Goal: Task Accomplishment & Management: Use online tool/utility

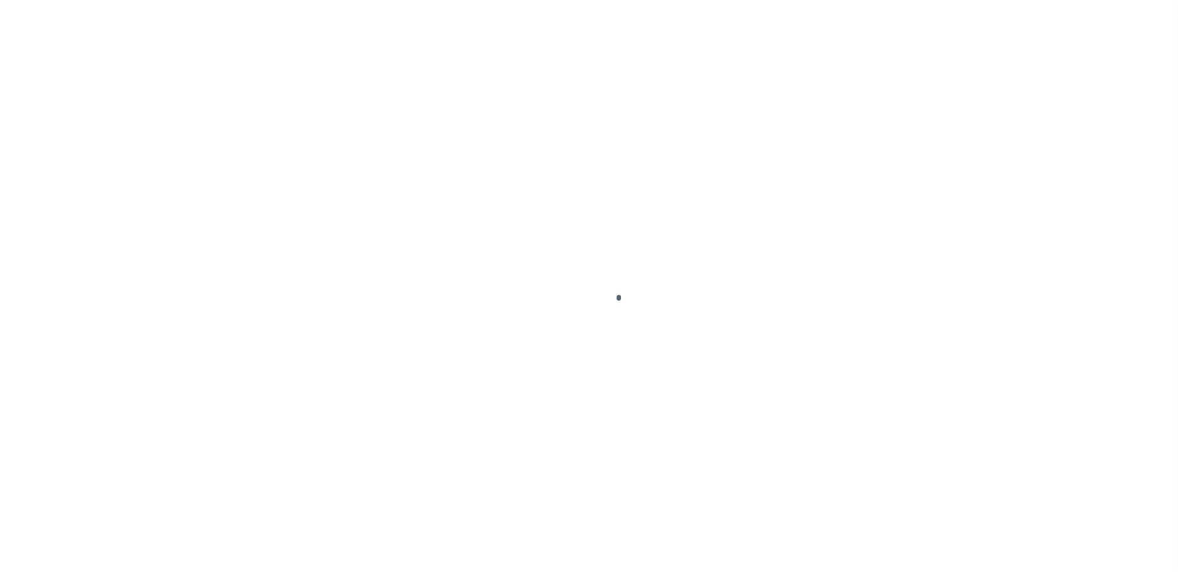
scroll to position [31, 0]
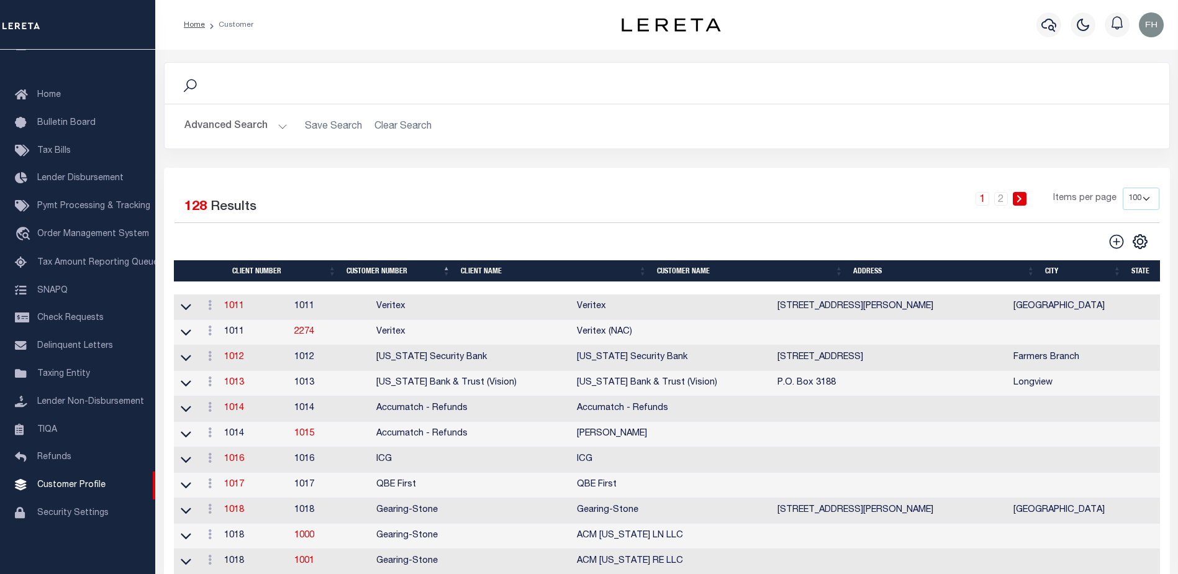
click at [483, 266] on th "Client Name" at bounding box center [554, 271] width 196 height 22
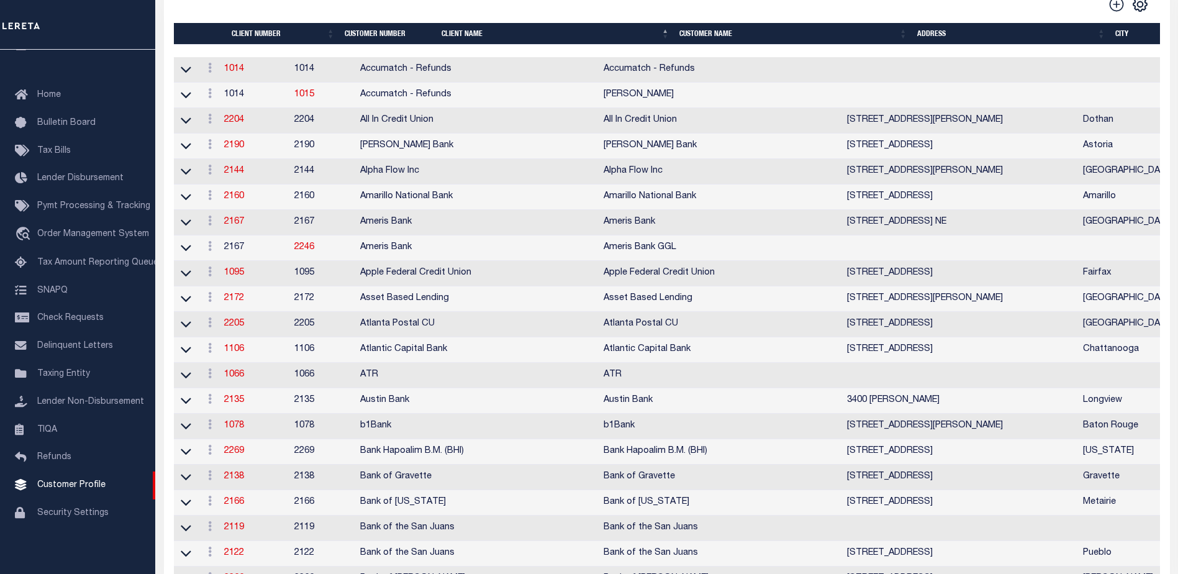
scroll to position [97, 0]
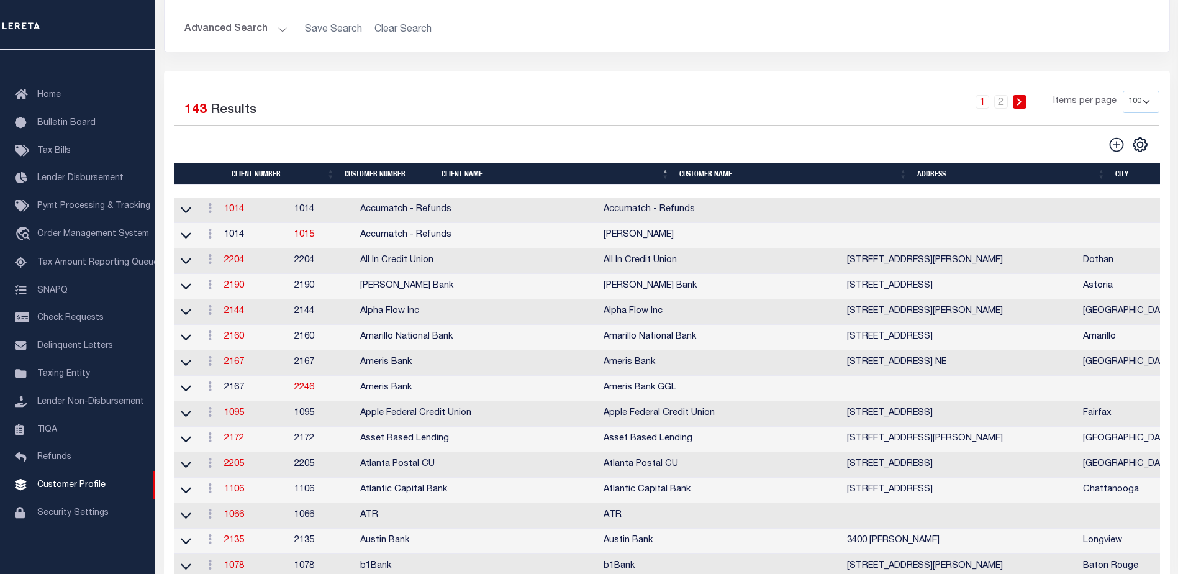
click at [1145, 100] on select "100 200 400" at bounding box center [1141, 102] width 37 height 22
select select "200"
click at [1123, 91] on select "100 200 400" at bounding box center [1141, 102] width 37 height 22
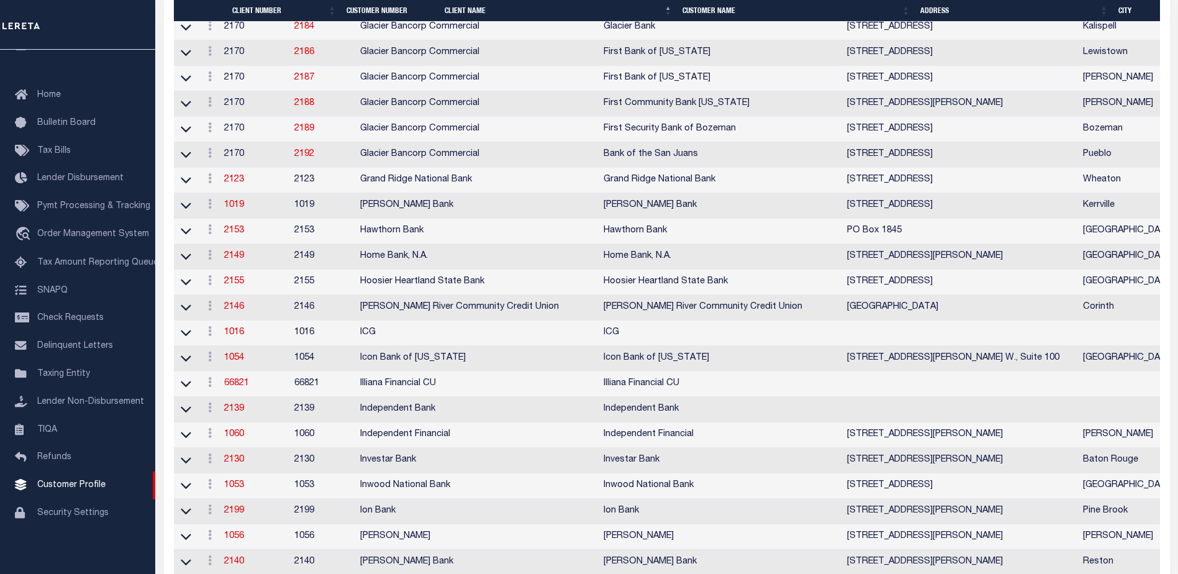
scroll to position [3179, 0]
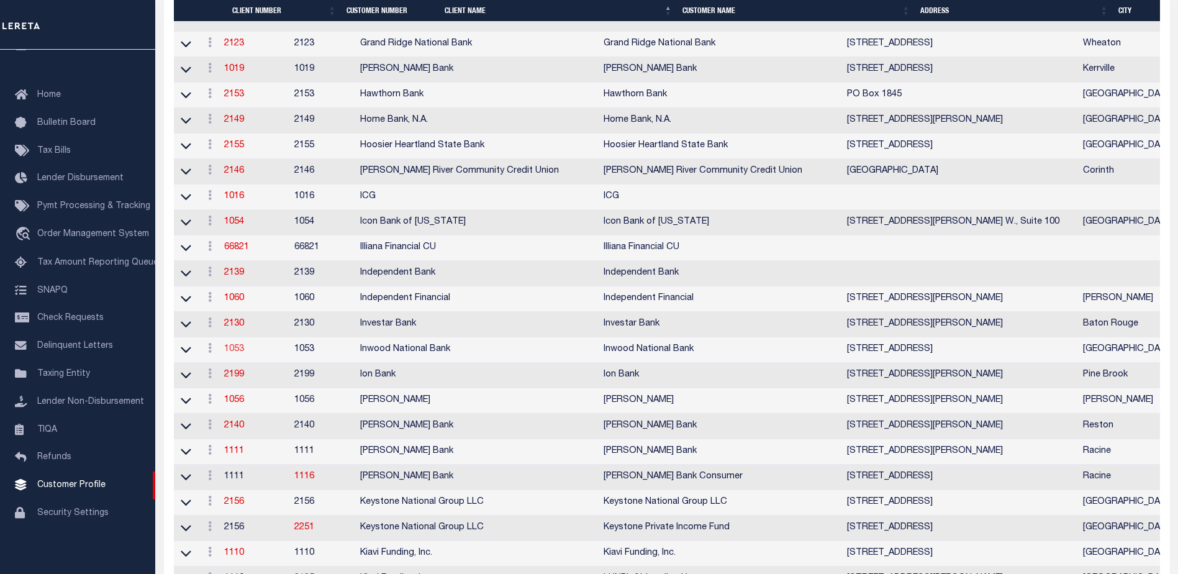
click at [243, 353] on link "1053" at bounding box center [234, 349] width 20 height 9
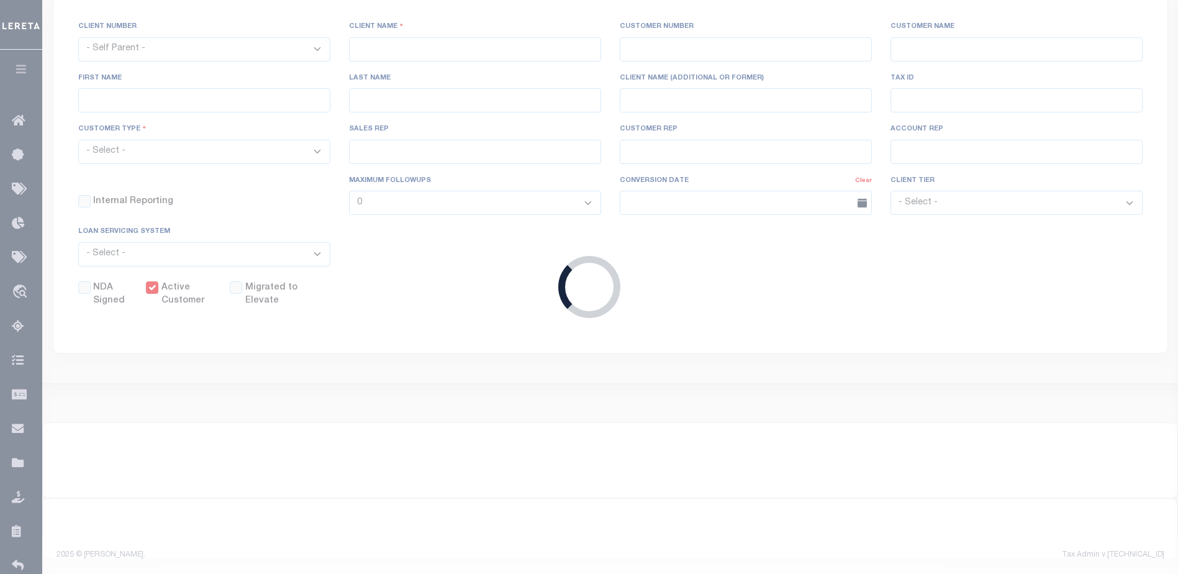
select select
type input "Inwood National Bank"
type input "1053"
type input "Inwood National Bank"
type input "Dawn"
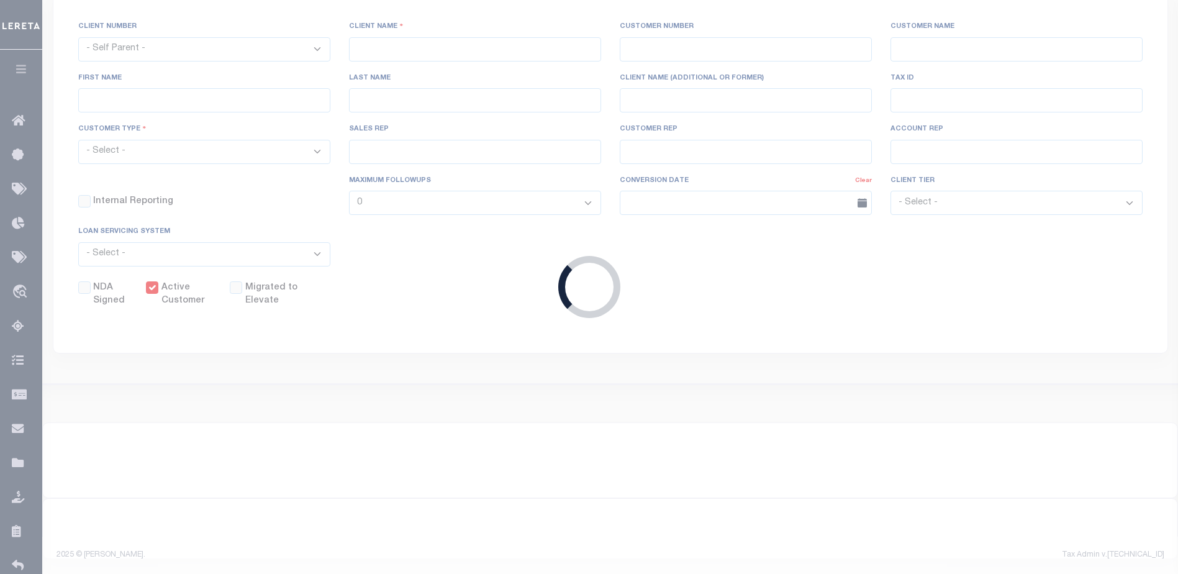
type input "[PERSON_NAME]"
select select "Mixed Portfolio"
type input "[PERSON_NAME]"
type input "Tony Targhetta"
checkbox input "true"
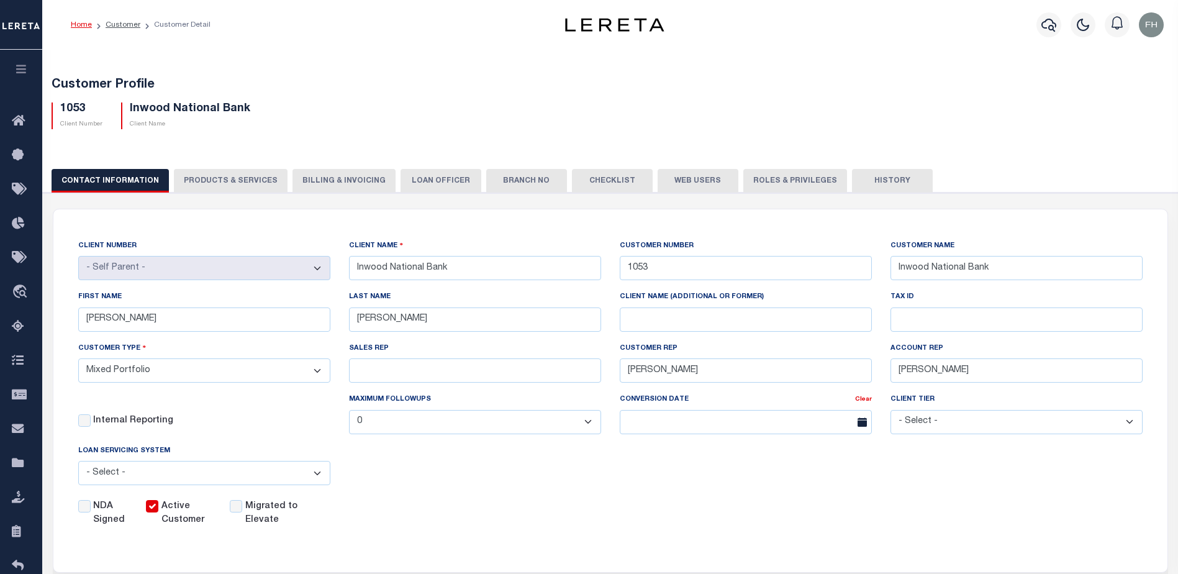
click at [677, 173] on button "Web Users" at bounding box center [698, 181] width 81 height 24
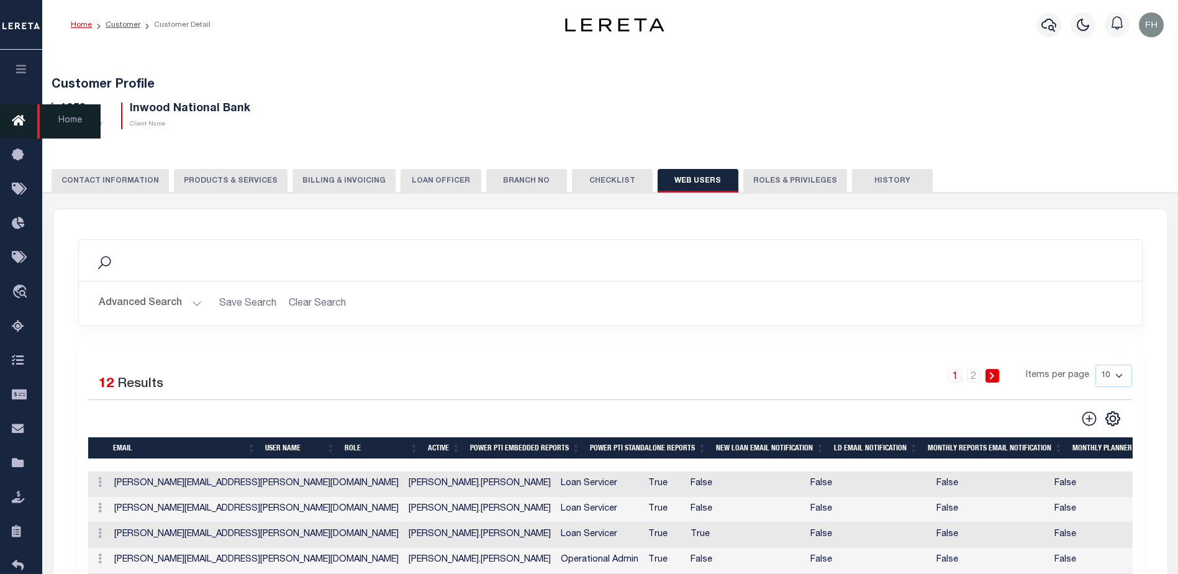
click at [16, 123] on icon at bounding box center [22, 122] width 20 height 16
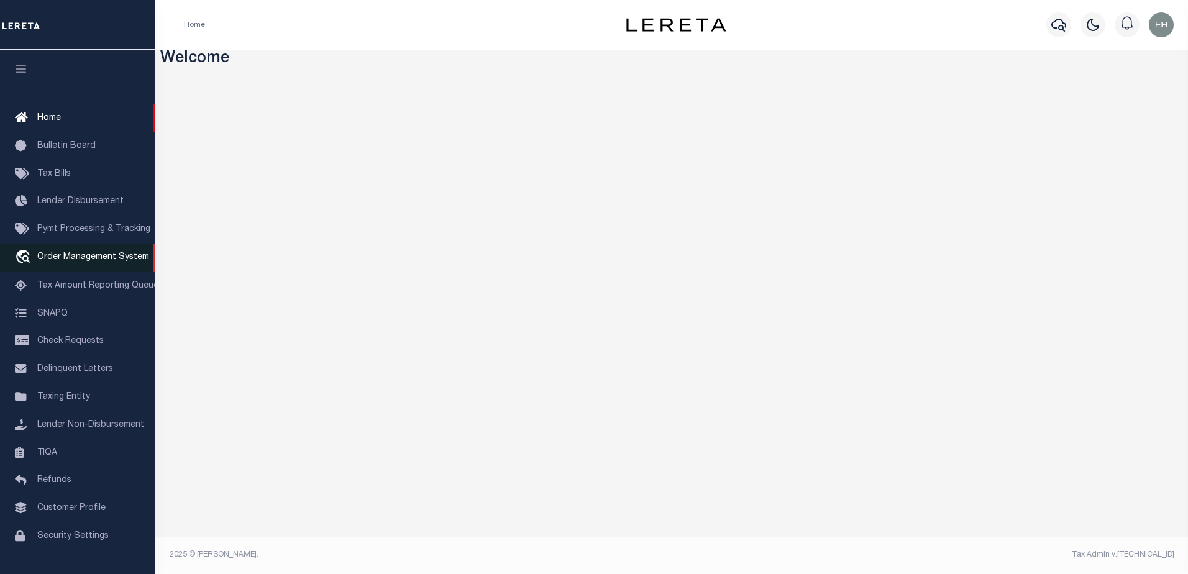
click at [71, 260] on span "Order Management System" at bounding box center [93, 257] width 112 height 9
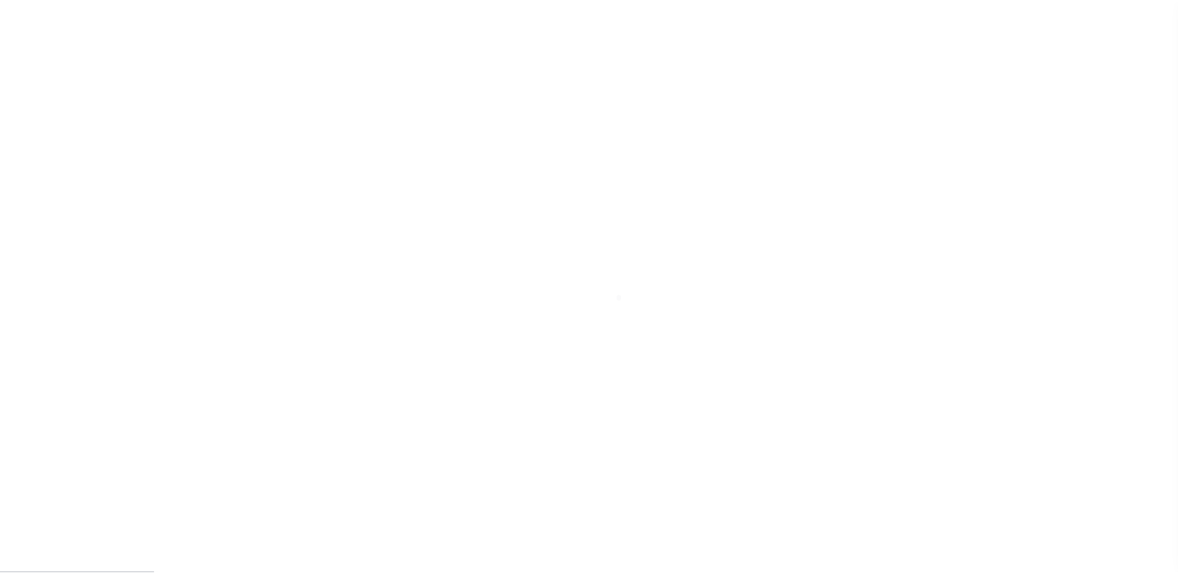
scroll to position [31, 0]
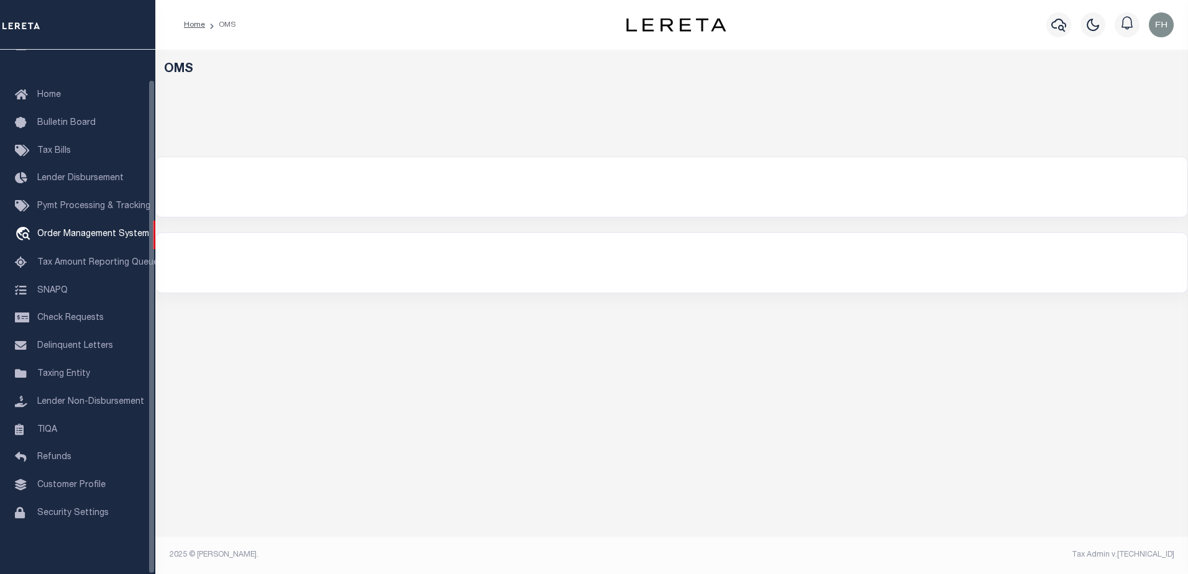
select select "200"
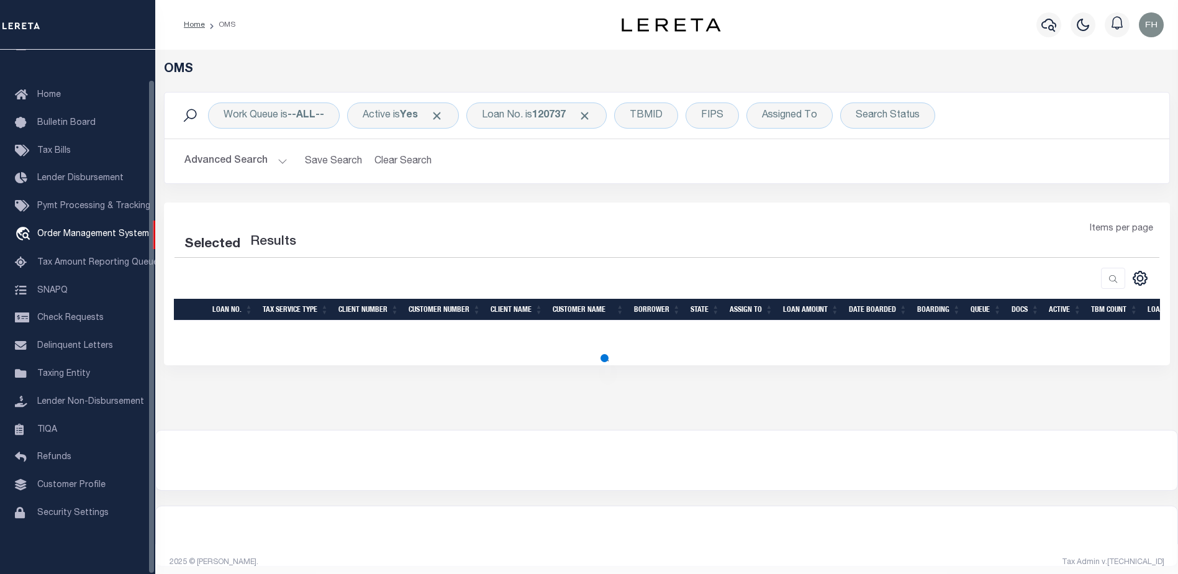
select select "200"
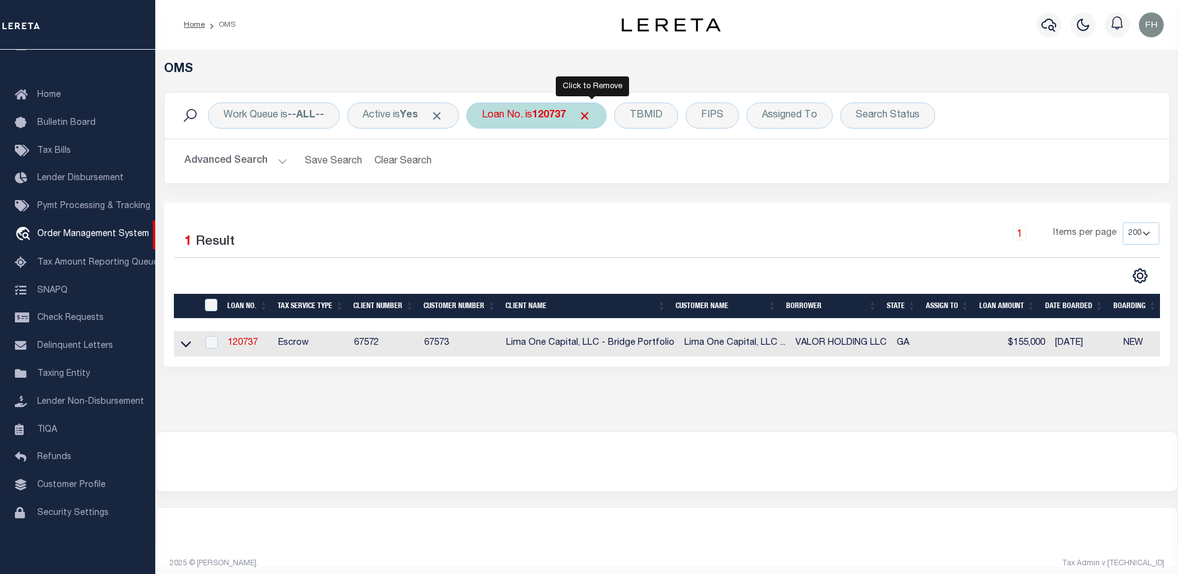
click at [591, 115] on span "Click to Remove" at bounding box center [584, 115] width 13 height 13
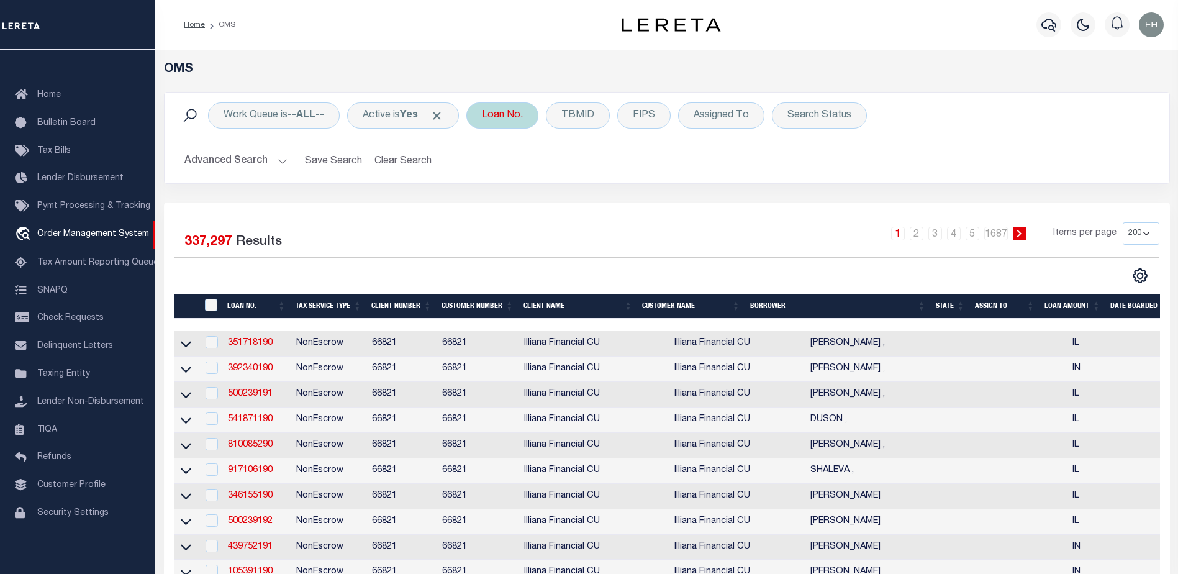
click at [529, 117] on div "Loan No." at bounding box center [502, 115] width 72 height 26
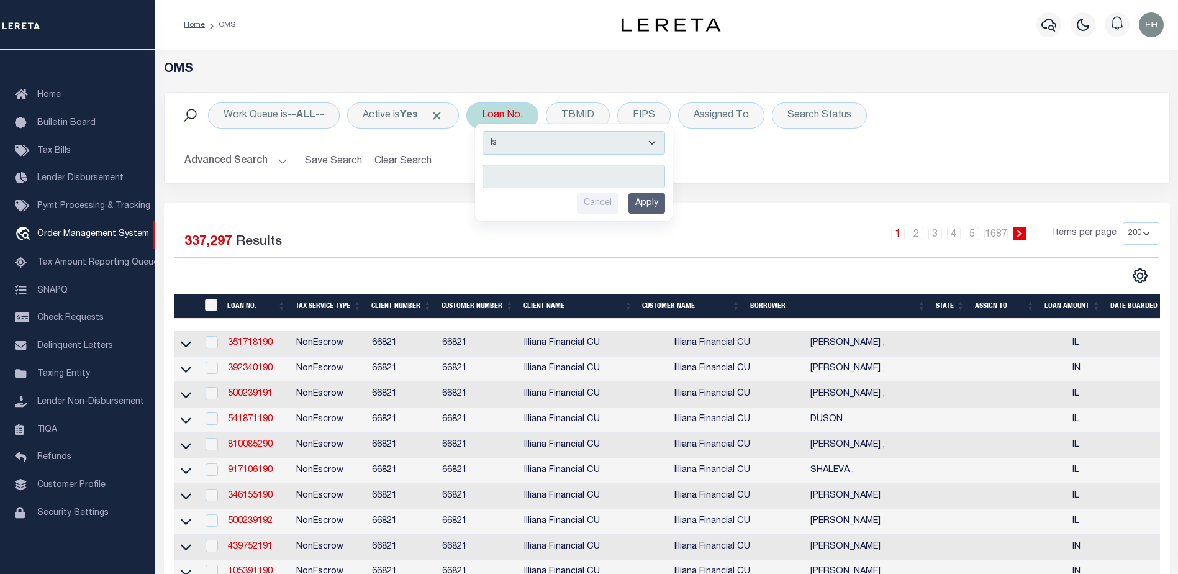
type input "104404987"
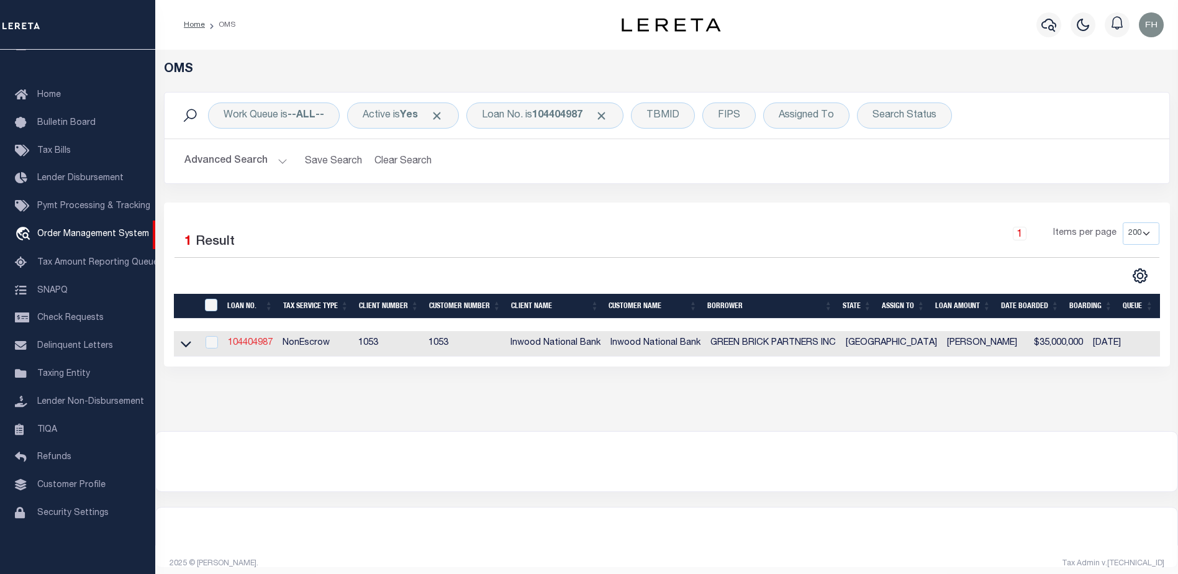
click at [262, 341] on link "104404987" at bounding box center [250, 343] width 45 height 9
type input "104404987"
type input "GREEN BRICK PARTNERS INC"
select select
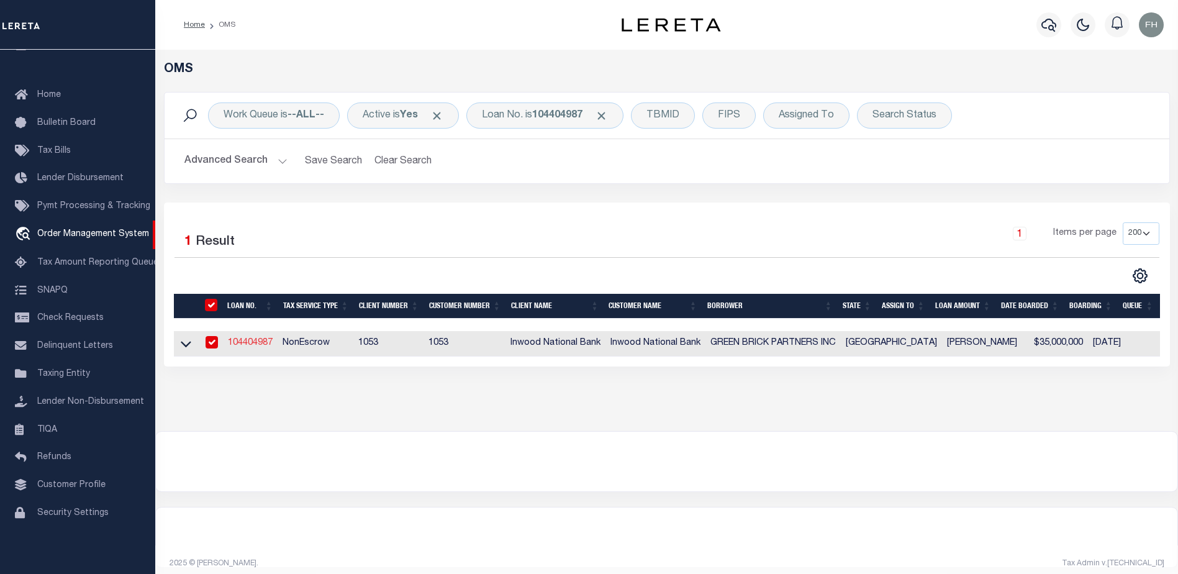
select select "NonEscrow"
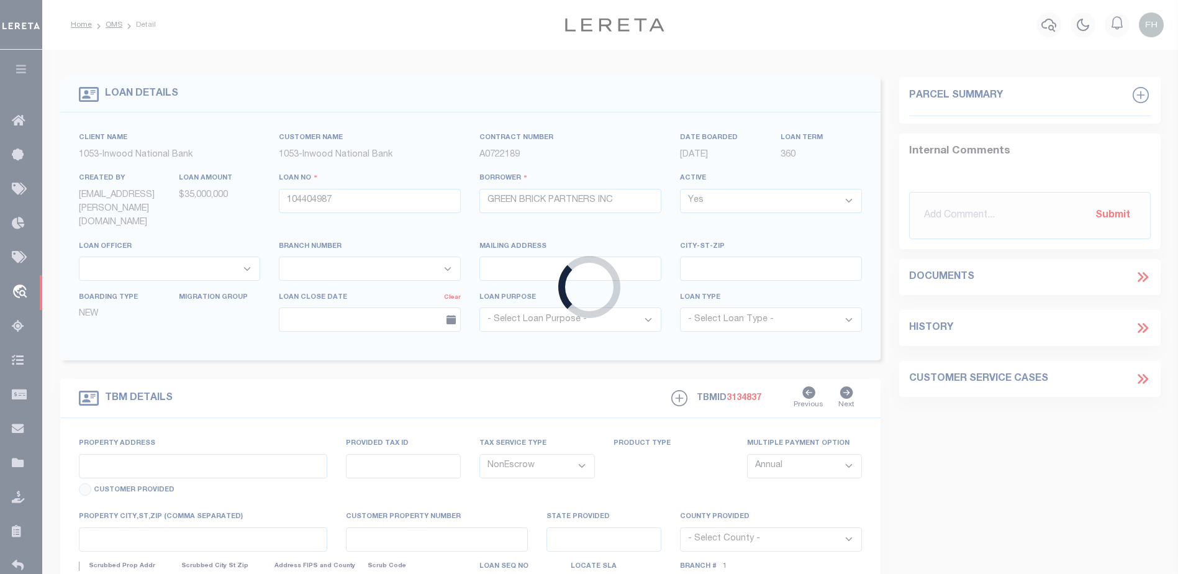
select select "250"
select select "91"
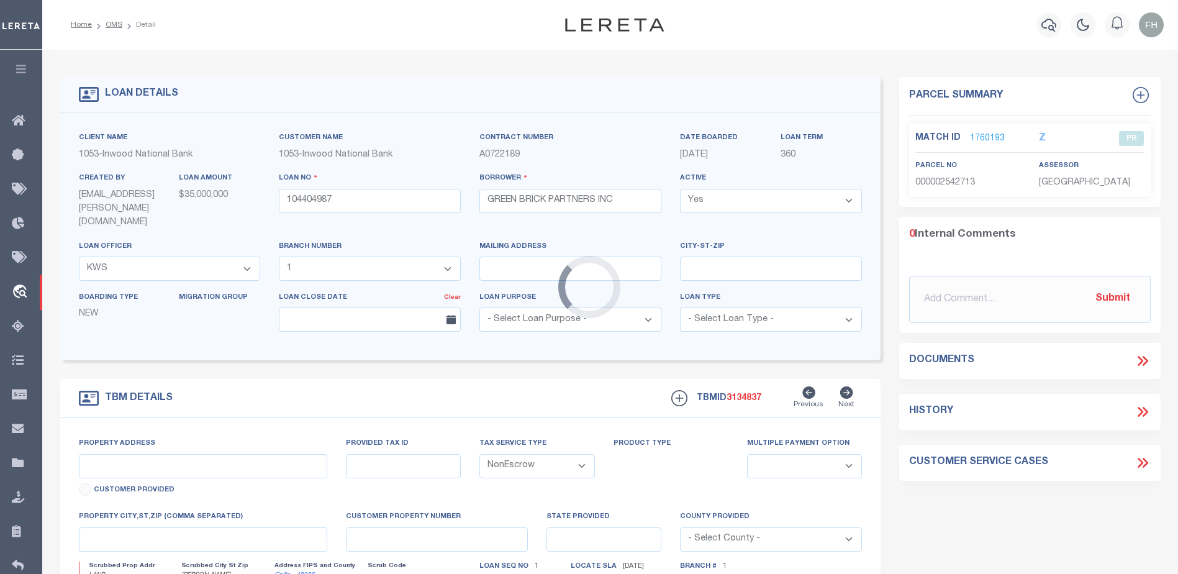
type input "LAND"
type input "CAD #2542713"
select select
type input "MCKINNEY TX 75071"
type input "[GEOGRAPHIC_DATA]"
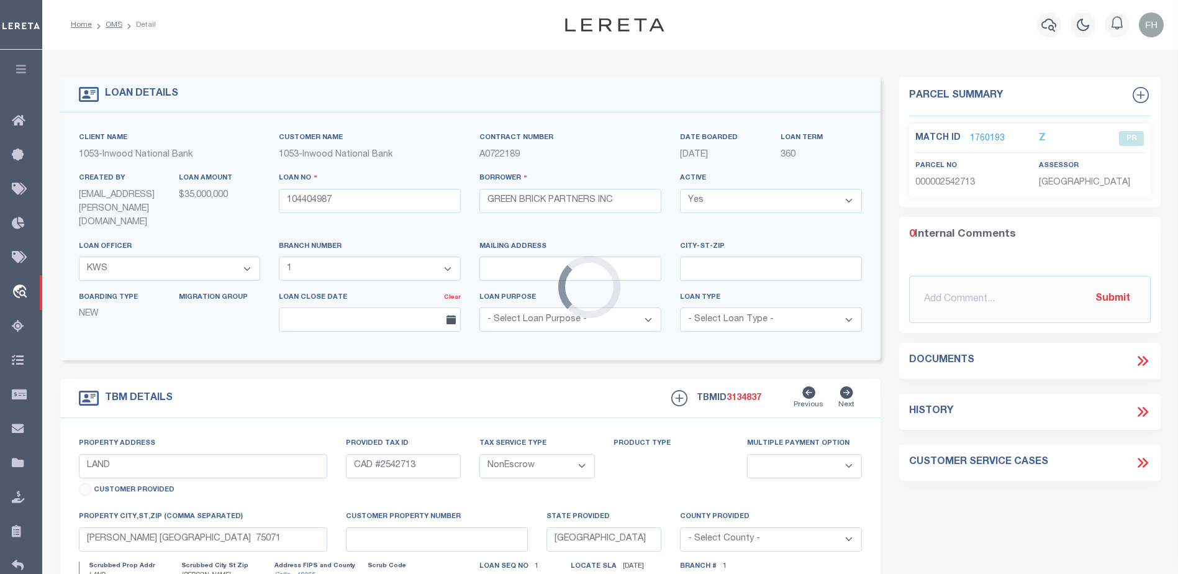
select select
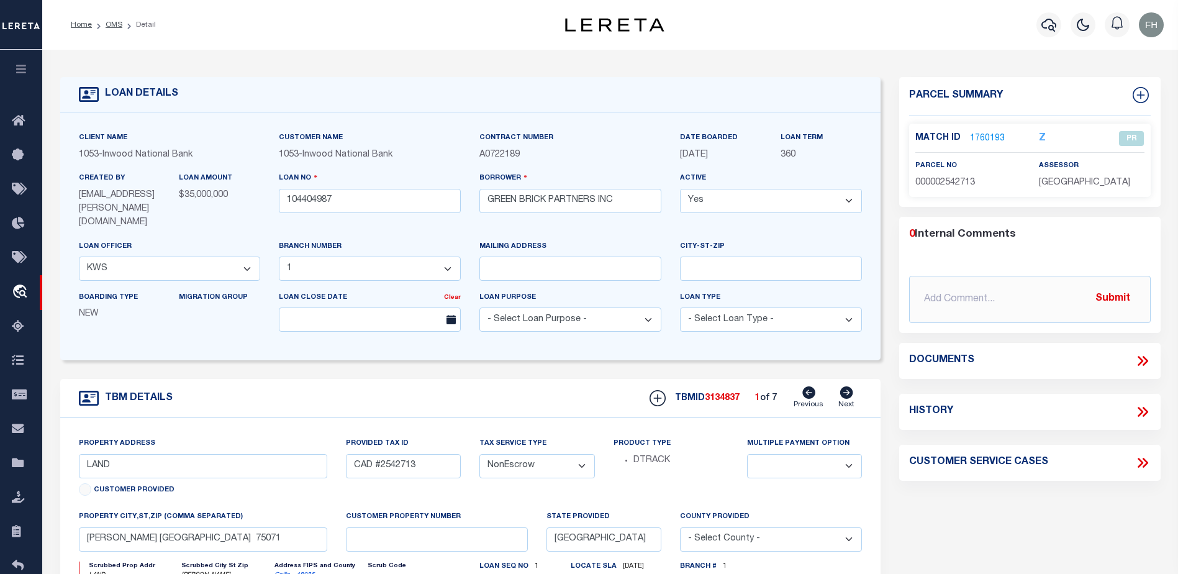
click at [848, 386] on icon at bounding box center [846, 392] width 13 height 12
type input "CAD #2542717"
select select
type input "[PERSON_NAME] [GEOGRAPHIC_DATA] 75071"
select select
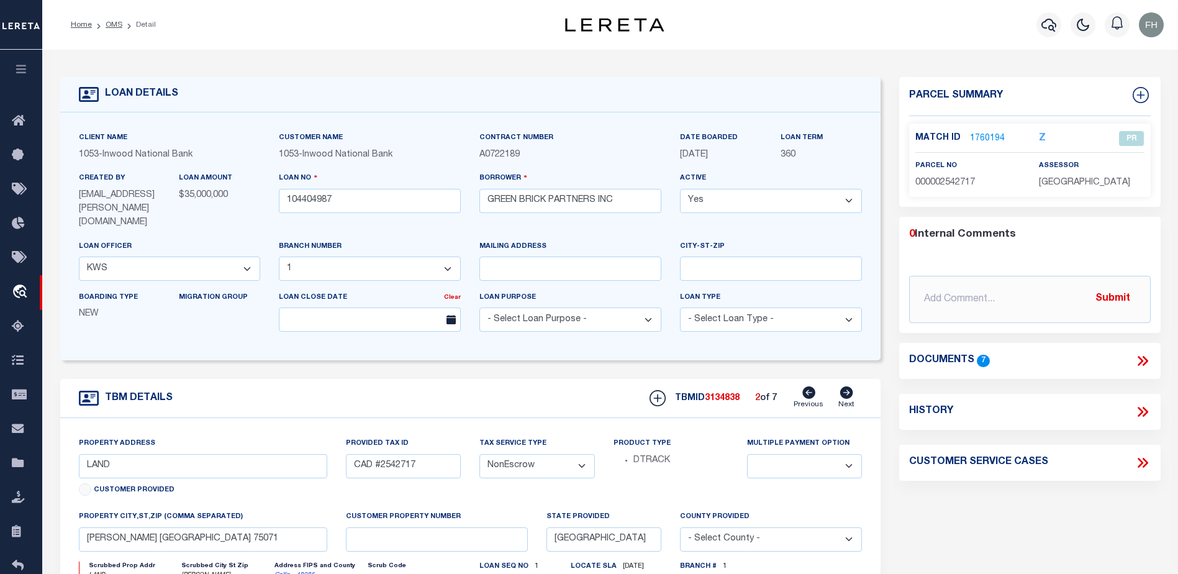
click at [848, 386] on icon at bounding box center [846, 392] width 13 height 12
type input "CAD #2821262"
select select
click at [848, 386] on icon at bounding box center [846, 392] width 13 height 12
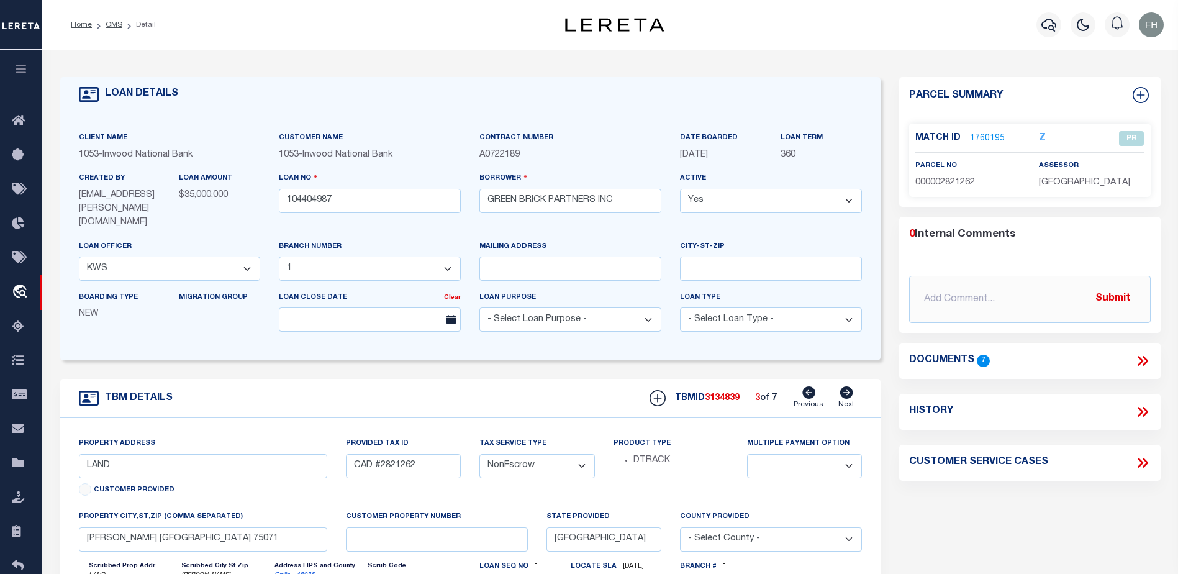
type input "CAD #2821265"
select select
click at [806, 386] on icon at bounding box center [809, 392] width 13 height 12
type input "CAD #2821262"
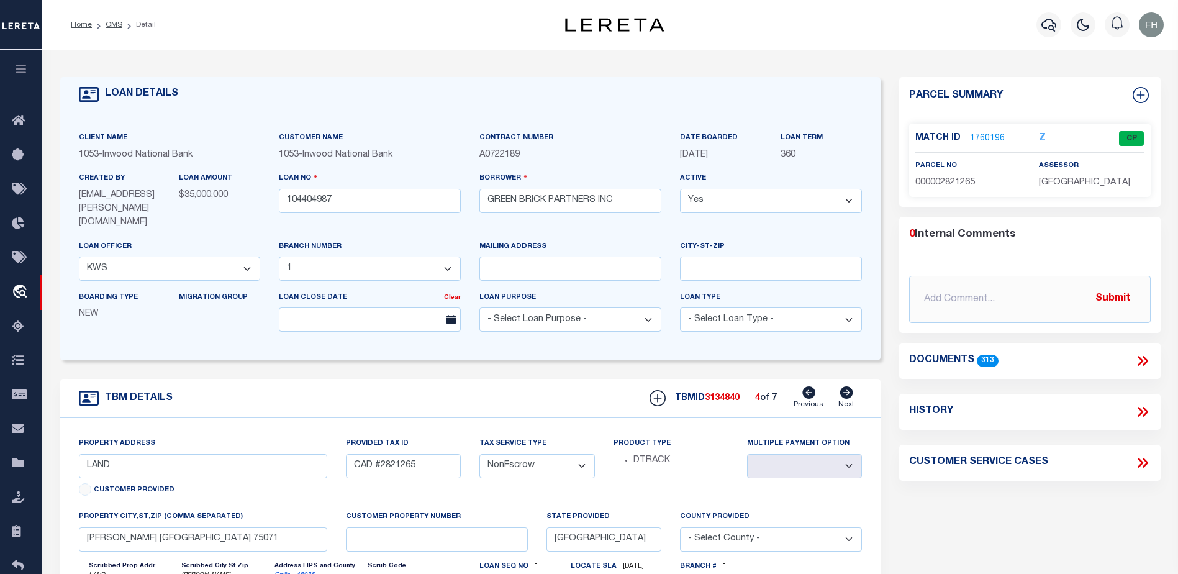
select select
click at [806, 386] on icon at bounding box center [809, 392] width 13 height 12
type input "CAD #2542717"
select select
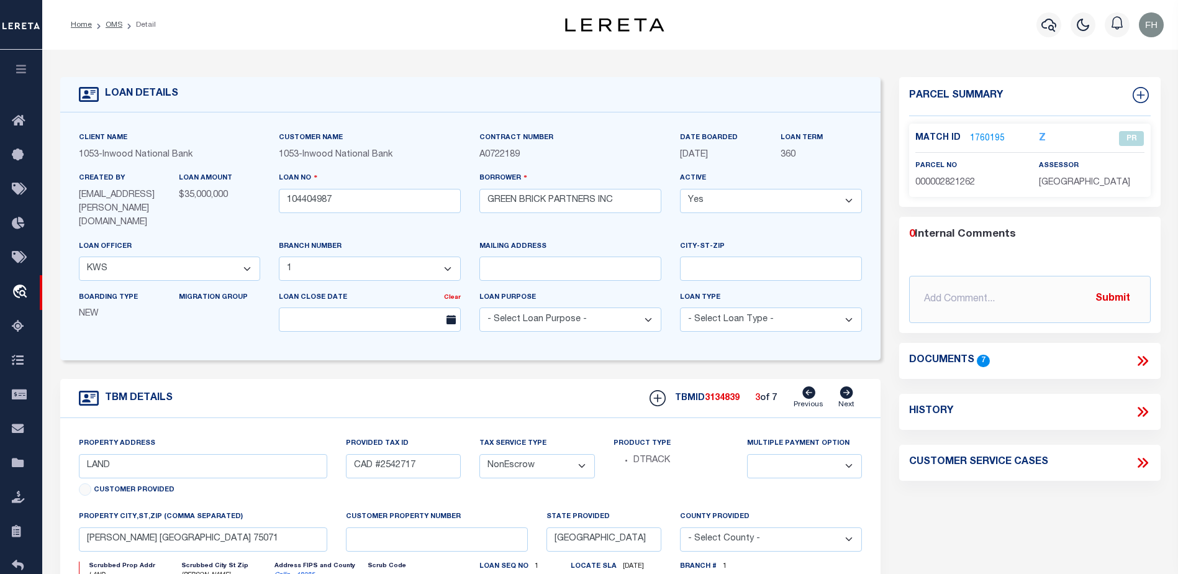
select select
click at [806, 386] on icon at bounding box center [809, 392] width 13 height 12
type input "CAD #2542713"
select select
type input "MCKINNEY TX 75071"
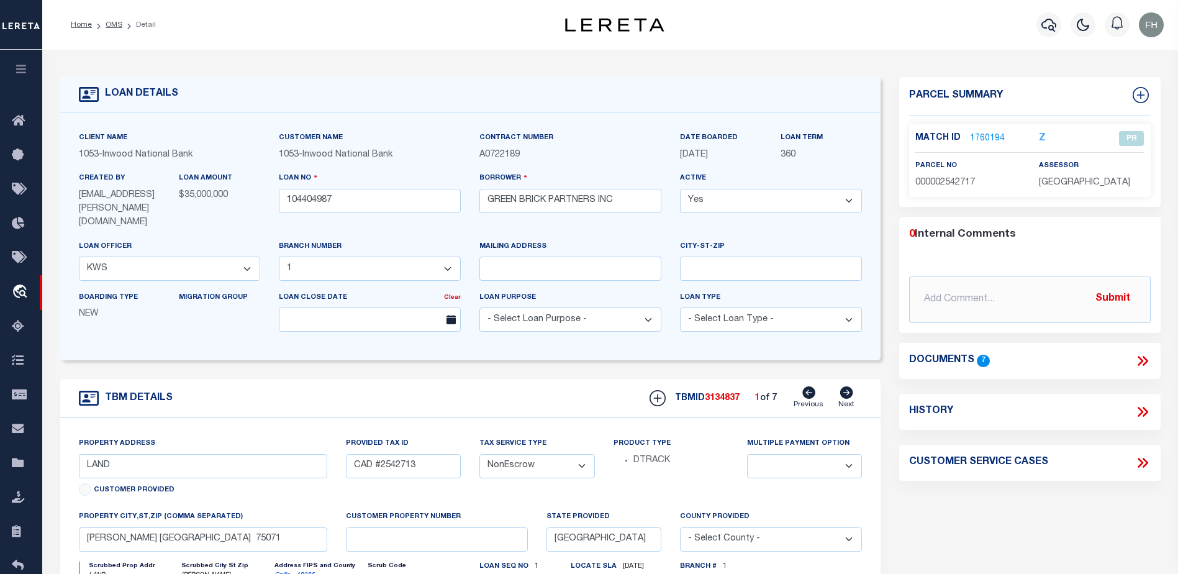
select select
click at [981, 137] on link "1760193" at bounding box center [987, 138] width 35 height 13
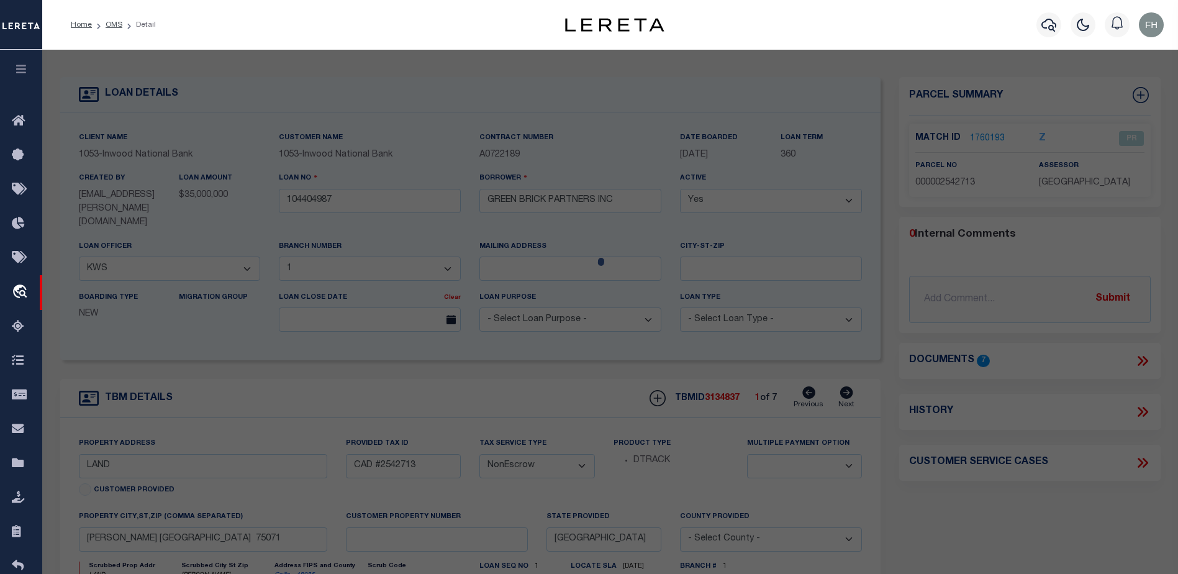
checkbox input "false"
select select "PR"
type input "Jen [US_STATE] 22 LLC"
type input "R-6450-001-0150-1"
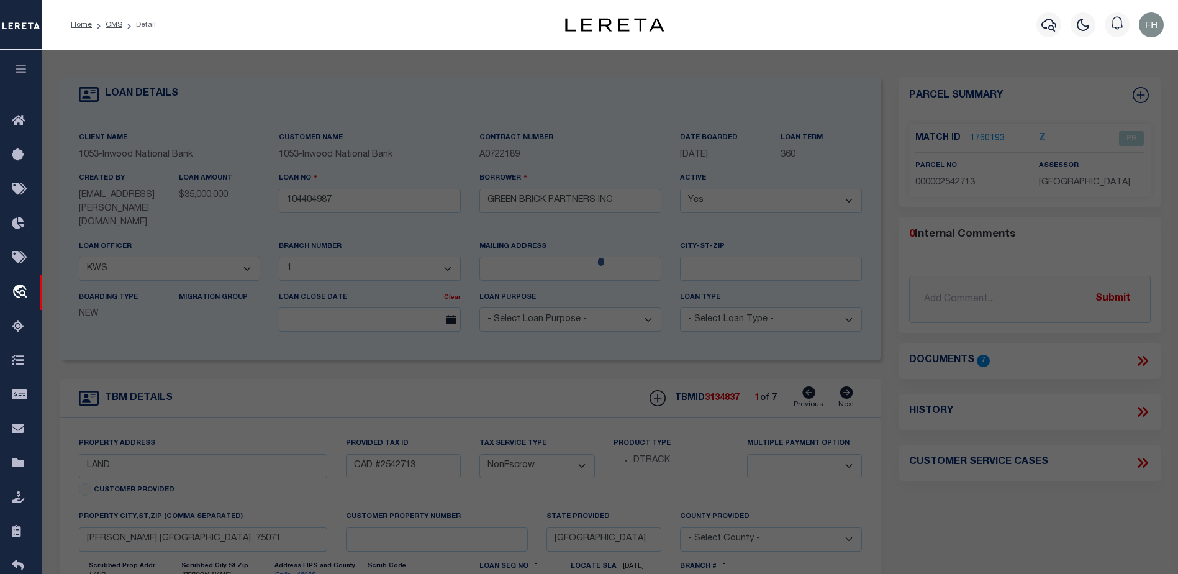
select select
type input "LAND"
type input "[GEOGRAPHIC_DATA]"
type textarea "ABS A0450 WILLIAM H HUNT SURVEY, SHEET 1, TRACT 15, 1.2305 ACRES"
type textarea "Spoke with assessor state parcels deleted and combined into 2874865. belongs to…"
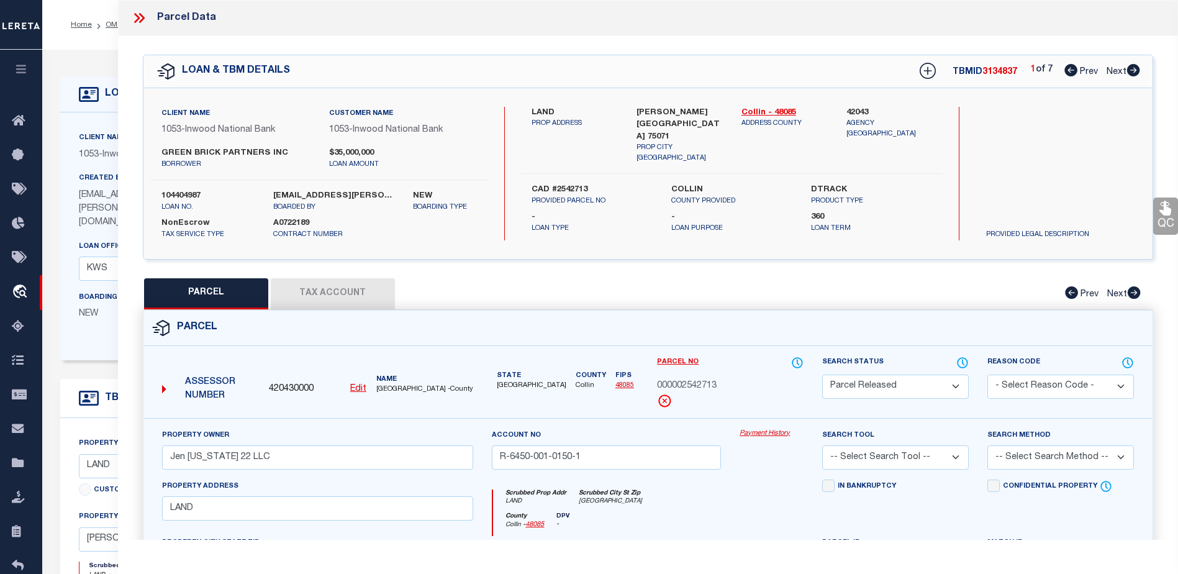
click at [765, 434] on link "Payment History" at bounding box center [772, 434] width 64 height 11
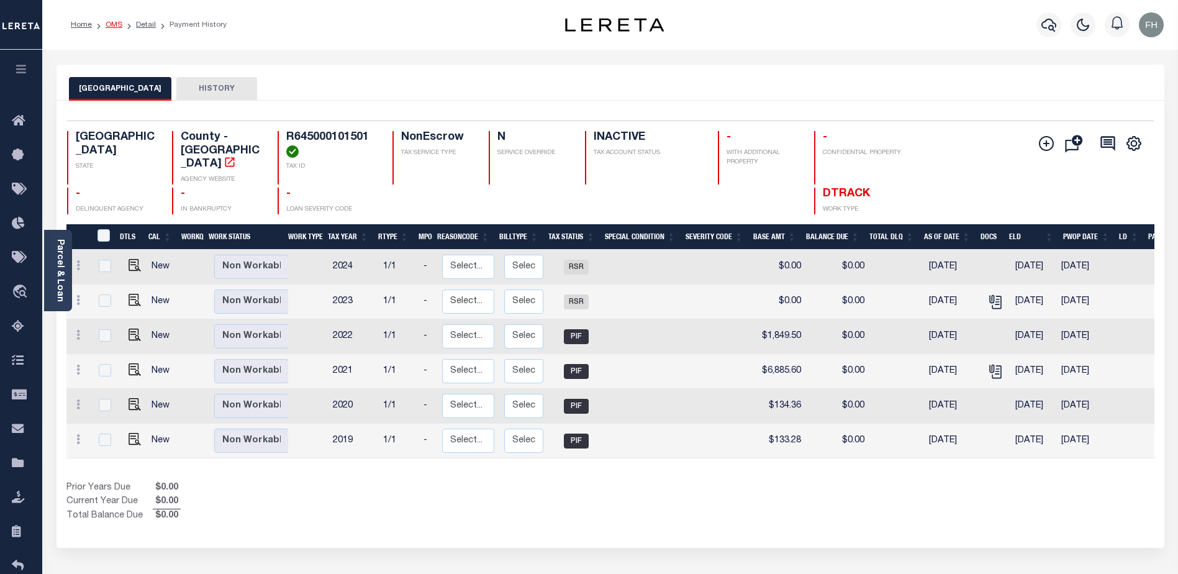
click at [116, 25] on link "OMS" at bounding box center [114, 24] width 17 height 7
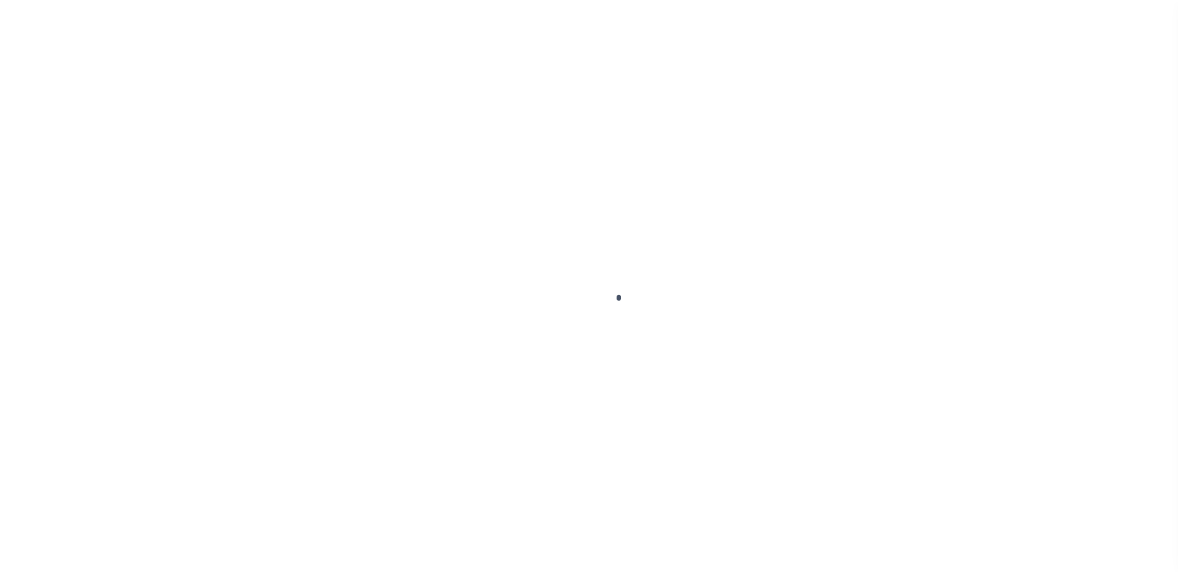
scroll to position [31, 0]
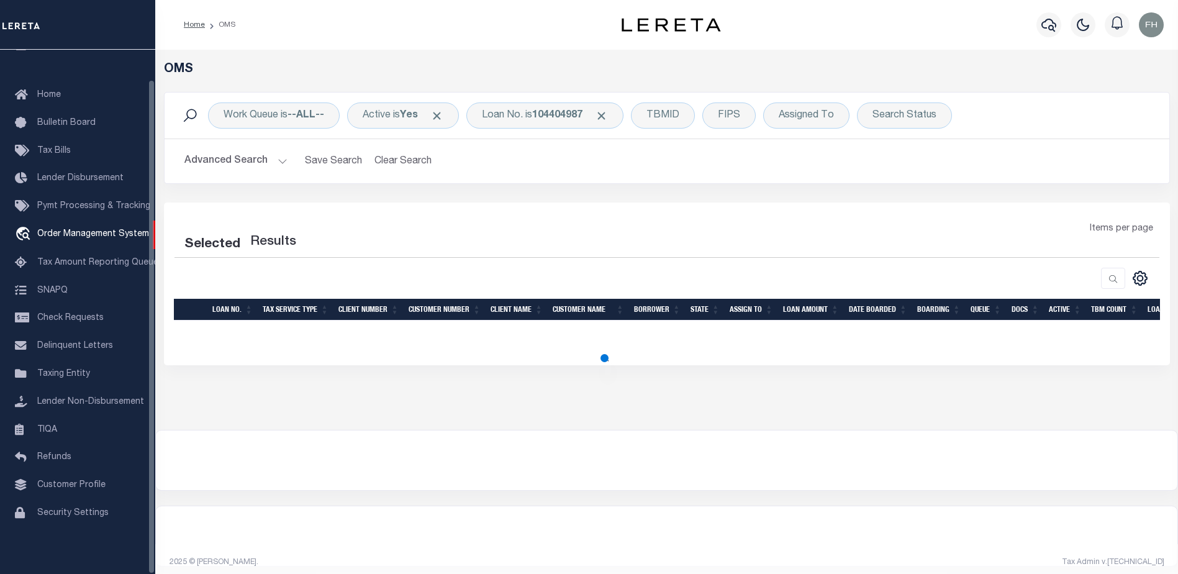
select select "200"
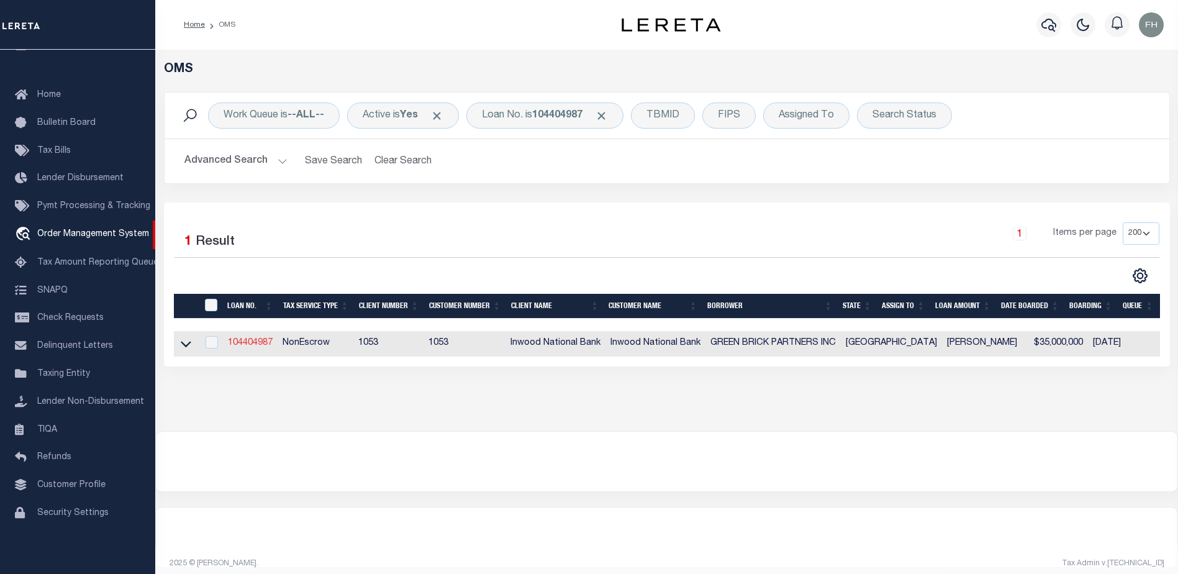
click at [251, 341] on link "104404987" at bounding box center [250, 343] width 45 height 9
type input "104404987"
type input "GREEN BRICK PARTNERS INC"
select select
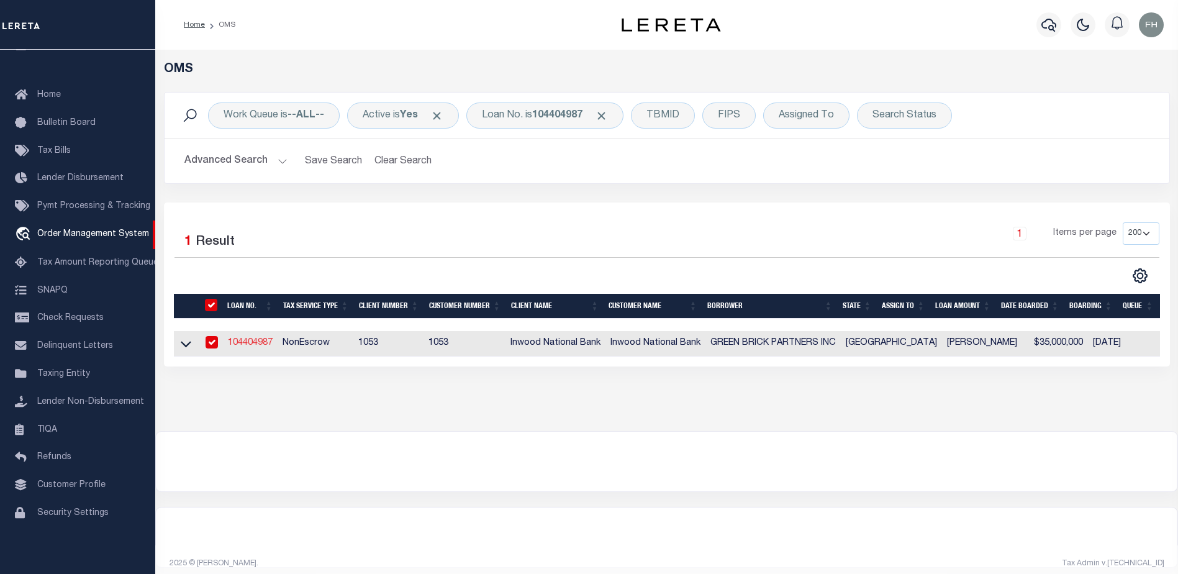
select select "NonEscrow"
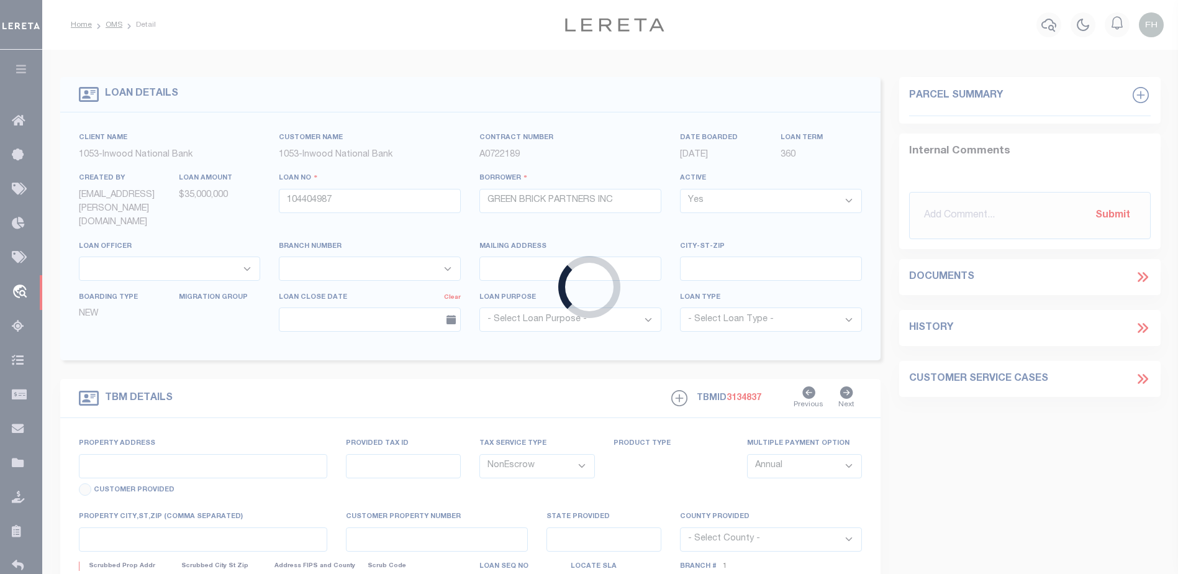
type input "LAND"
type input "CAD #2542713"
select select
type input "MCKINNEY TX 75071"
type input "TX"
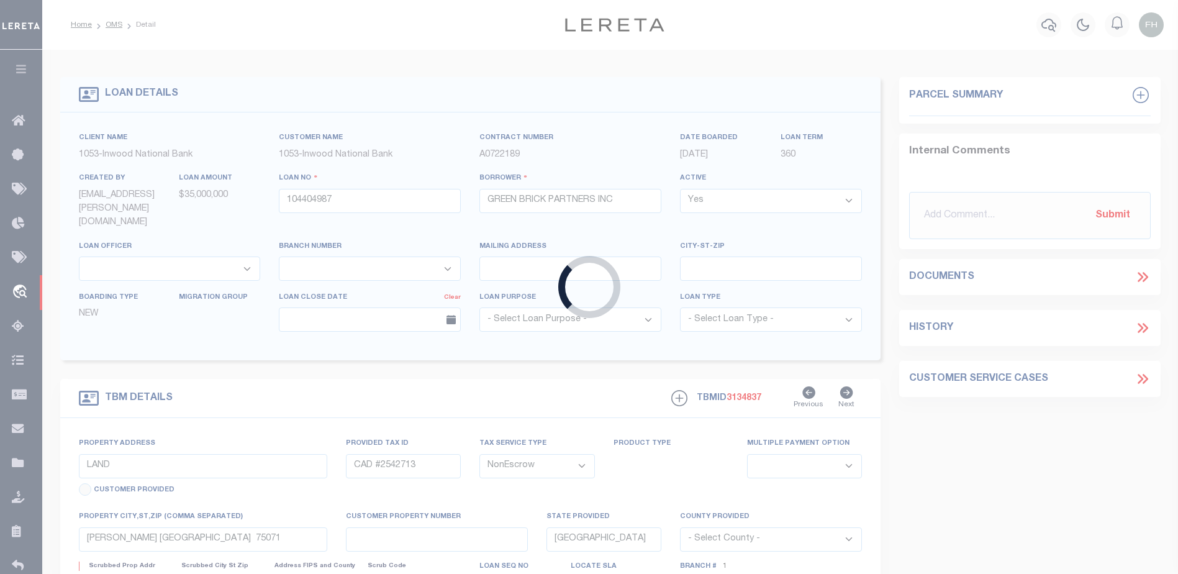
select select
select select "250"
select select "91"
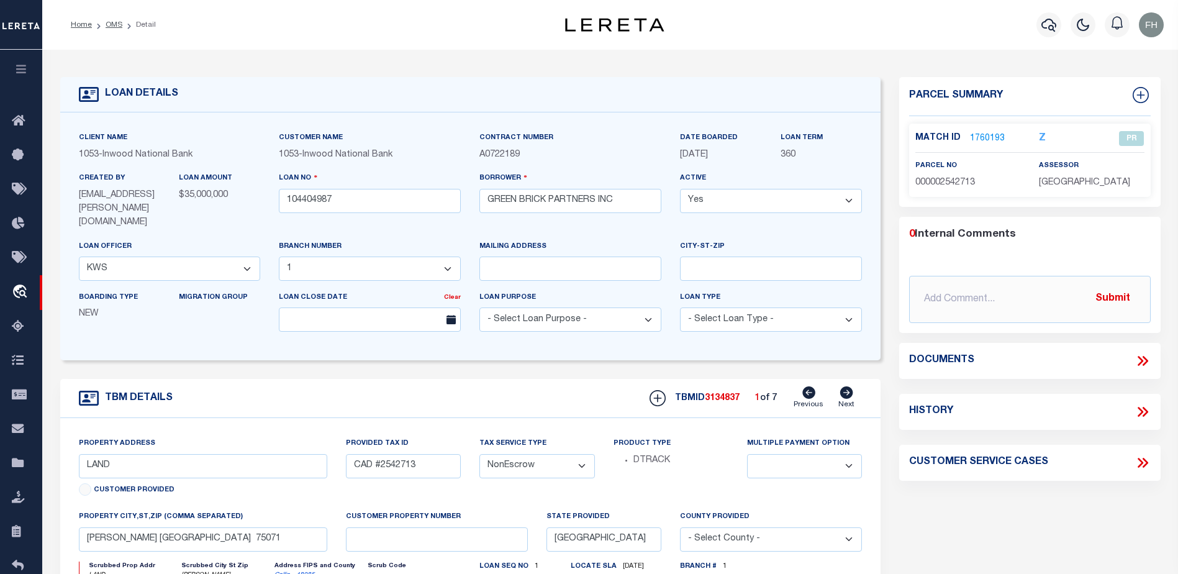
click at [848, 386] on icon at bounding box center [846, 392] width 13 height 12
type input "CAD #2542717"
select select
type input "MCKINNEY TX 75071"
select select
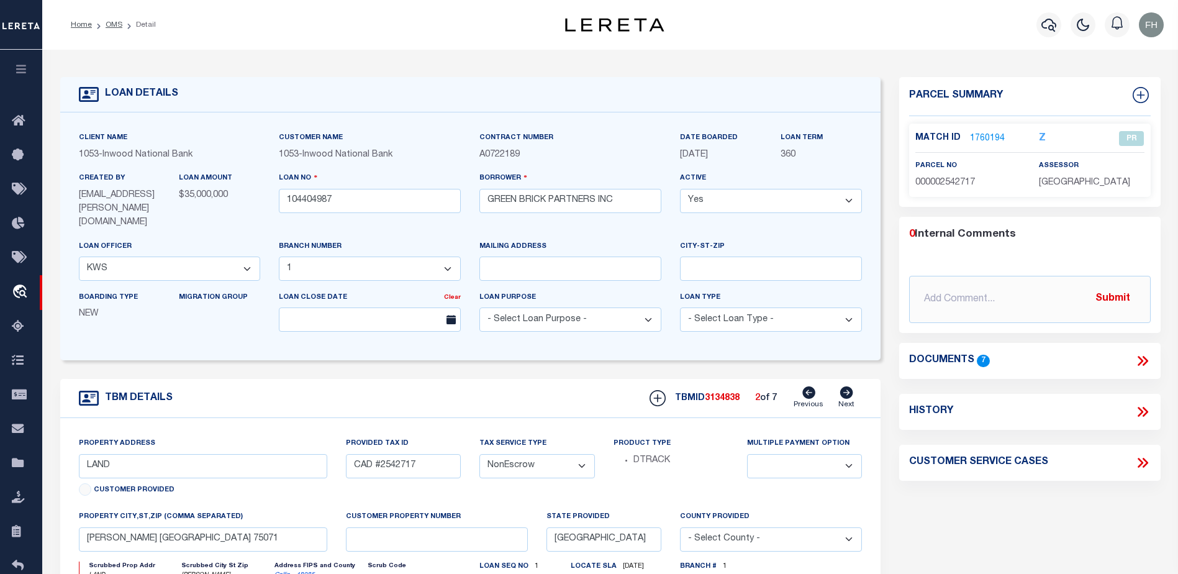
click at [979, 138] on link "1760194" at bounding box center [987, 138] width 35 height 13
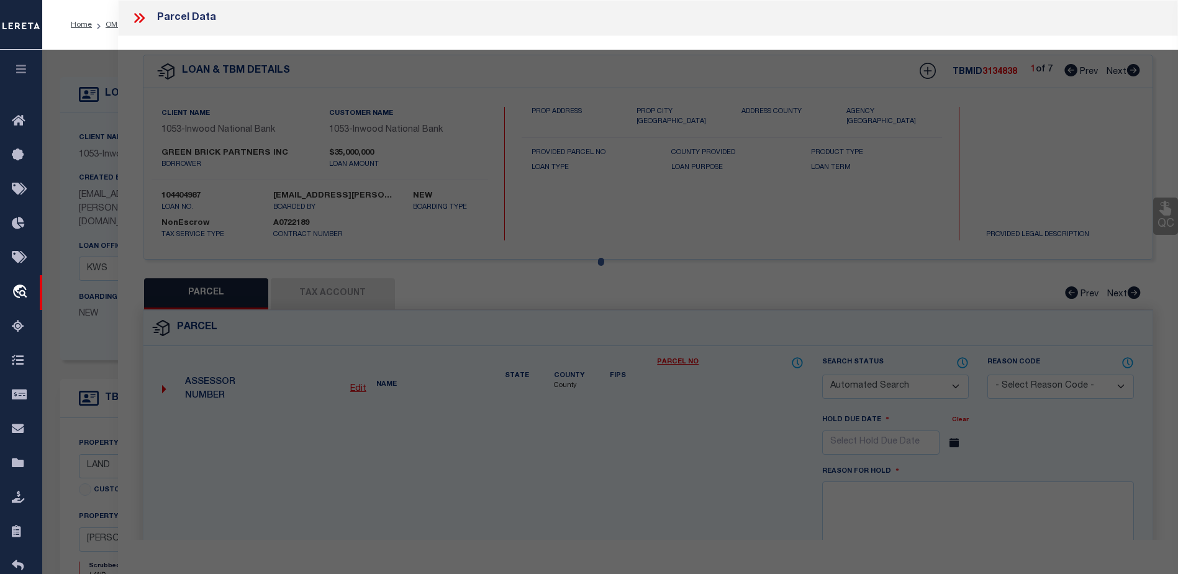
checkbox input "false"
select select "PR"
type input "Jen Texas 22 LLC"
type input "R-6572-002-0090-1"
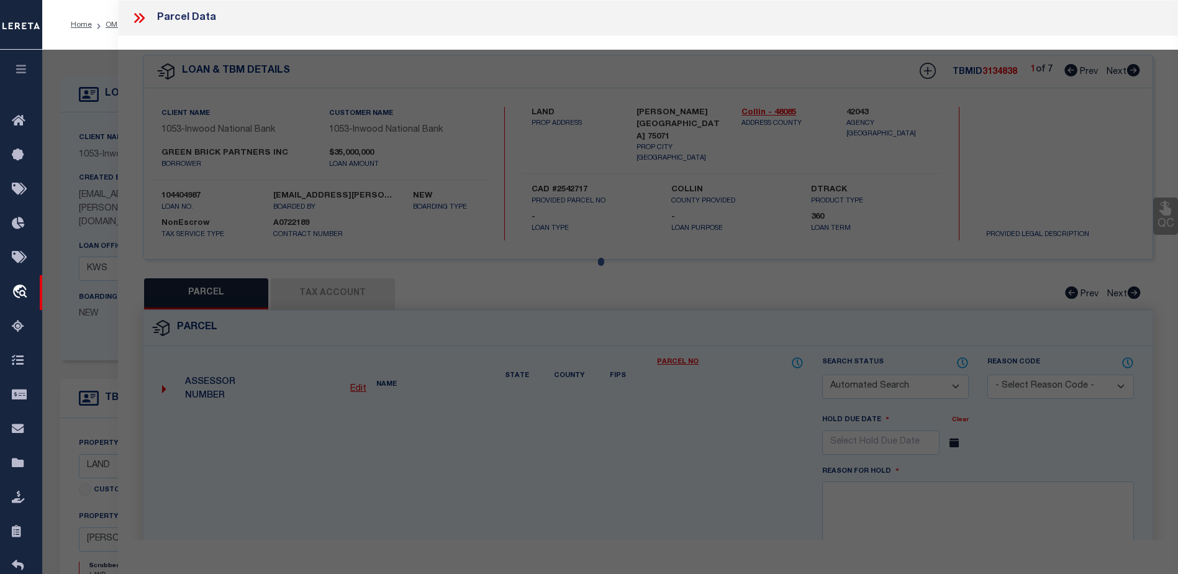
select select
type input "LAND"
type input "TX"
type textarea "ABS A0572 JOHN MCGARRAH SURVEY, SHEET 2, TRACT 9, 1.8715 ACRES"
type textarea "Your request is incomplete, Spoke with assessor state parcels 2542713 and 25427…"
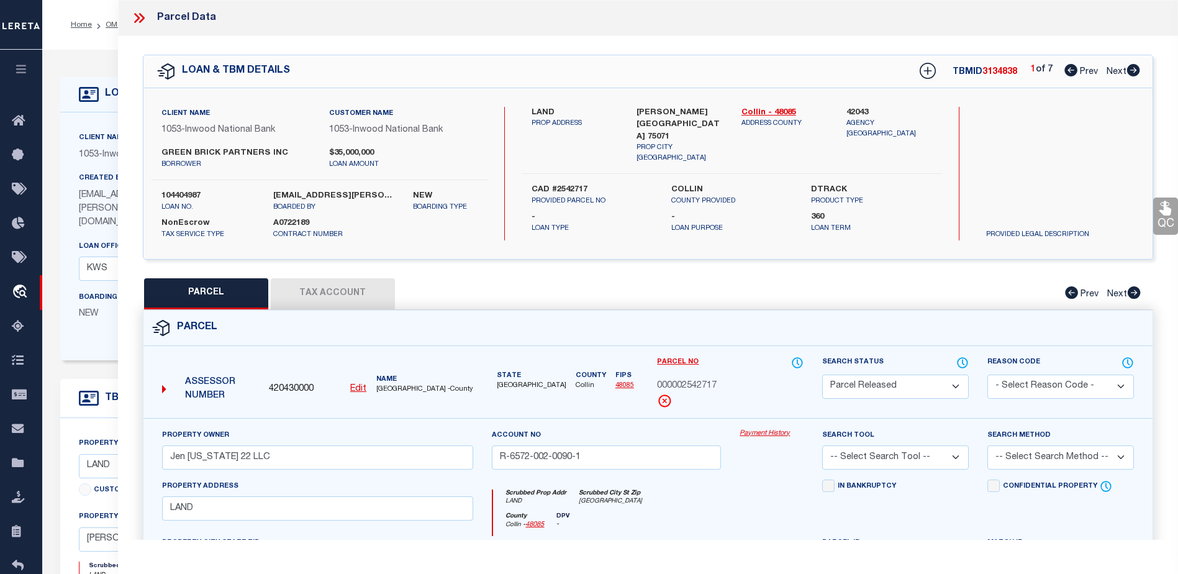
click at [778, 435] on link "Payment History" at bounding box center [772, 434] width 64 height 11
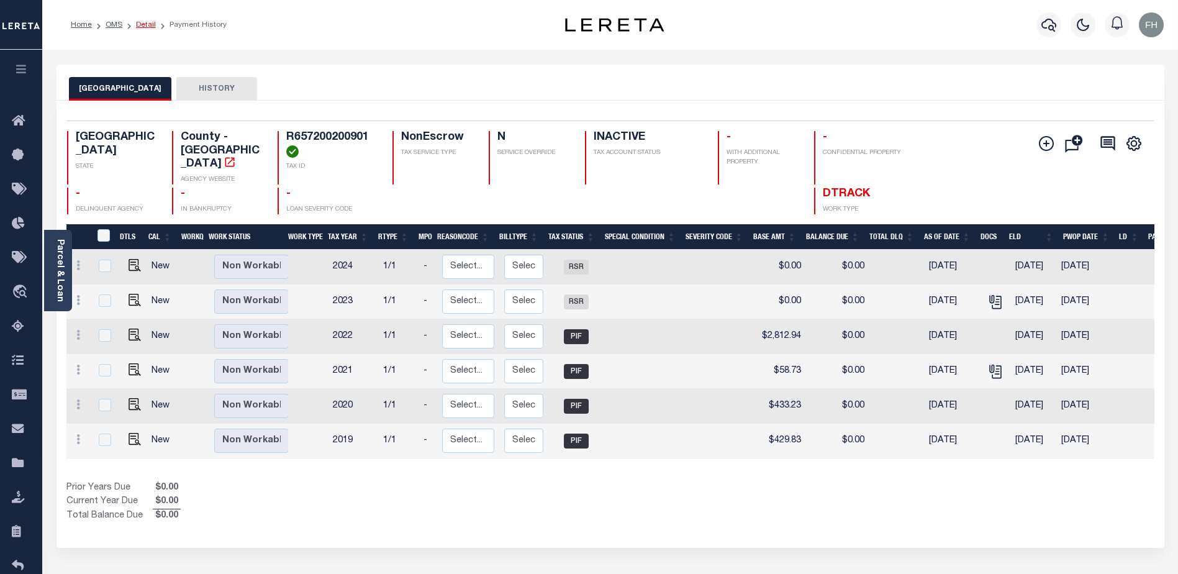
click at [146, 24] on link "Detail" at bounding box center [146, 24] width 20 height 7
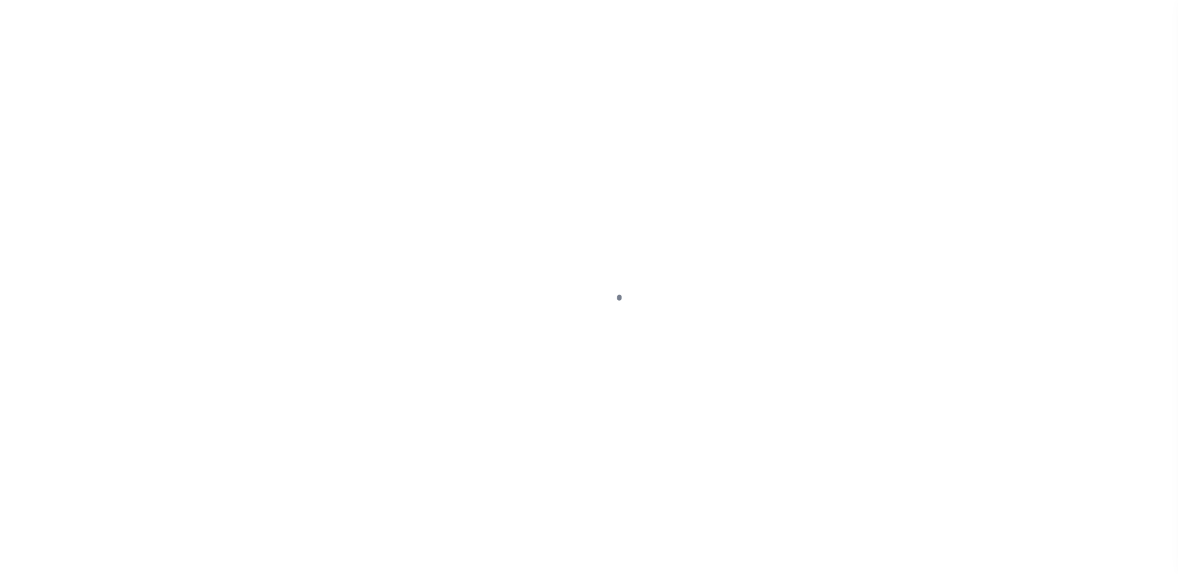
type input "104404987"
type input "GREEN BRICK PARTNERS INC"
select select
select select "NonEscrow"
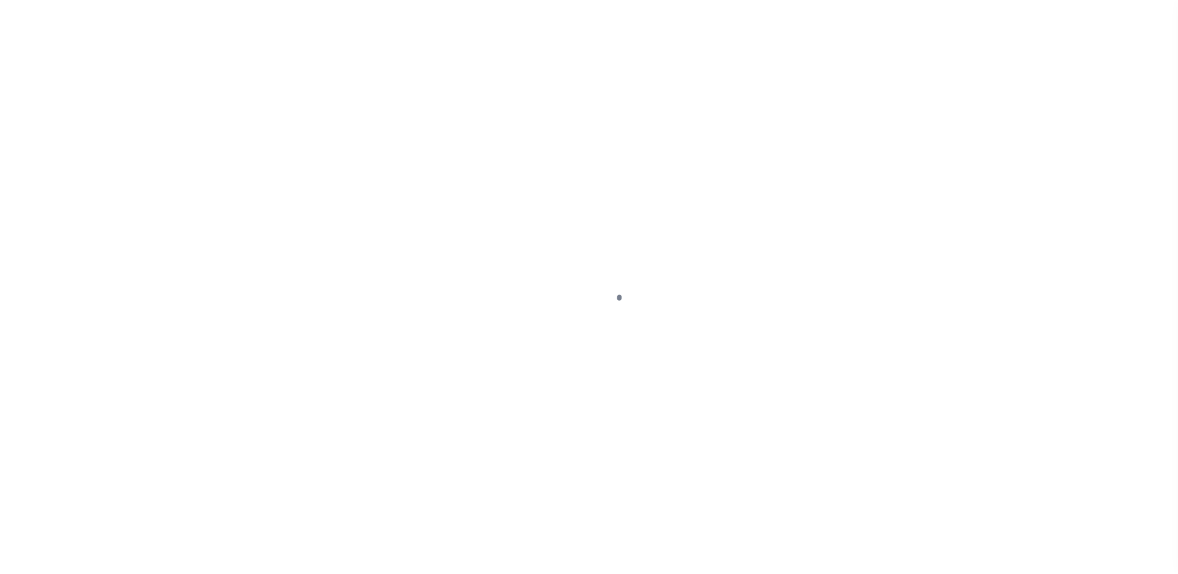
type input "LAND"
type input "CAD #2542717"
select select
type input "[PERSON_NAME] [GEOGRAPHIC_DATA] 75071"
type input "[GEOGRAPHIC_DATA]"
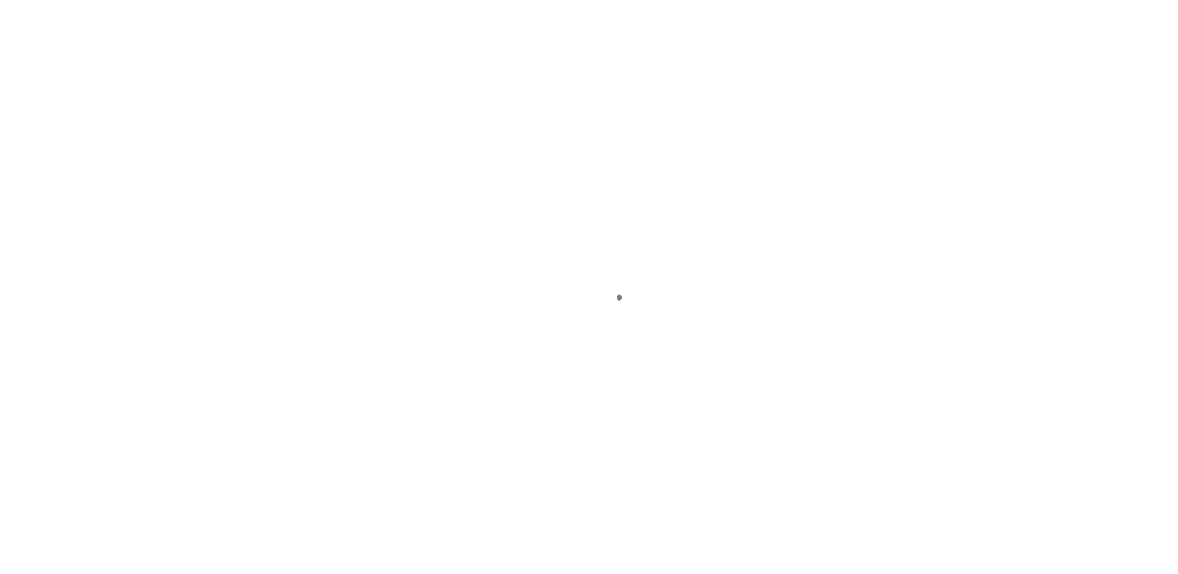
select select
select select "250"
select select "91"
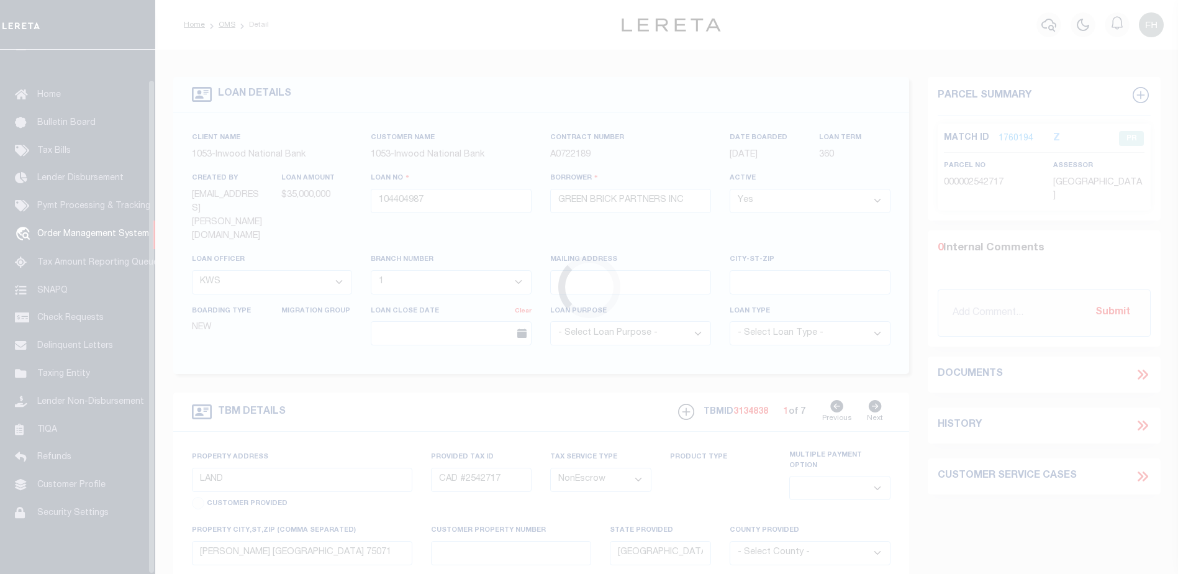
scroll to position [31, 0]
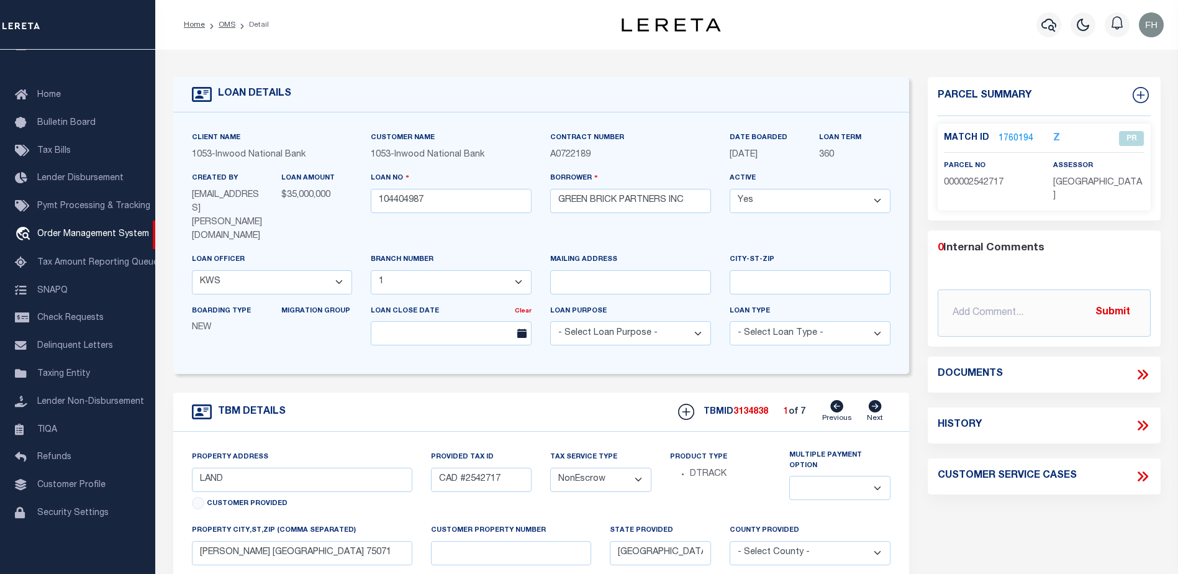
click at [876, 400] on icon at bounding box center [874, 406] width 13 height 12
type input "CAD #2542713"
select select
type input "MCKINNEY TX 75071"
select select
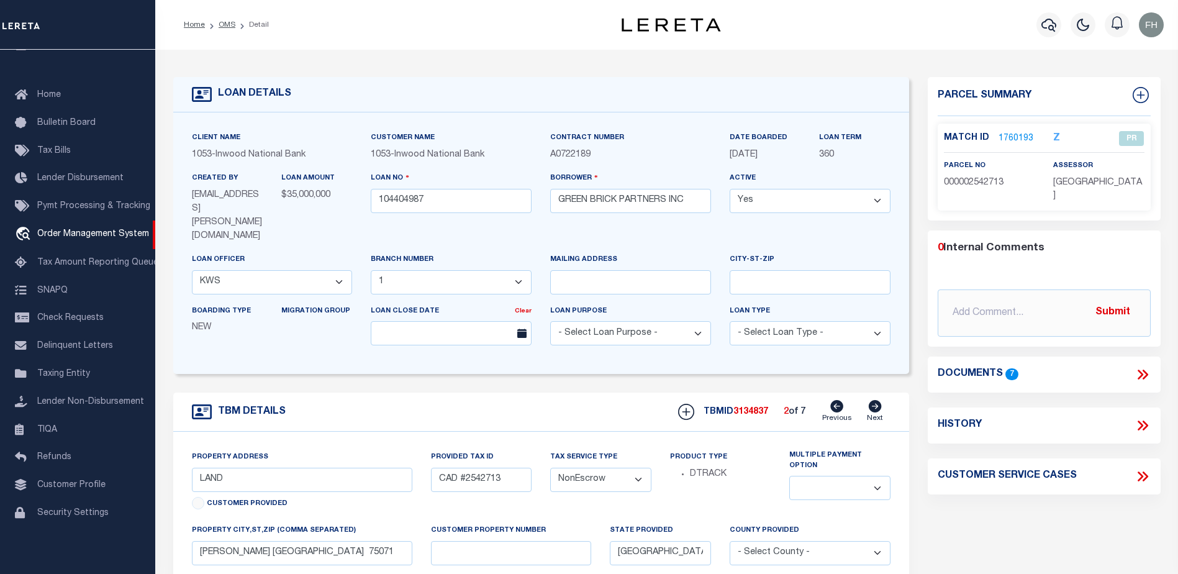
click at [876, 400] on icon at bounding box center [874, 406] width 13 height 12
type input "CAD #2821262"
select select
type input "[PERSON_NAME] [GEOGRAPHIC_DATA] 75071"
select select
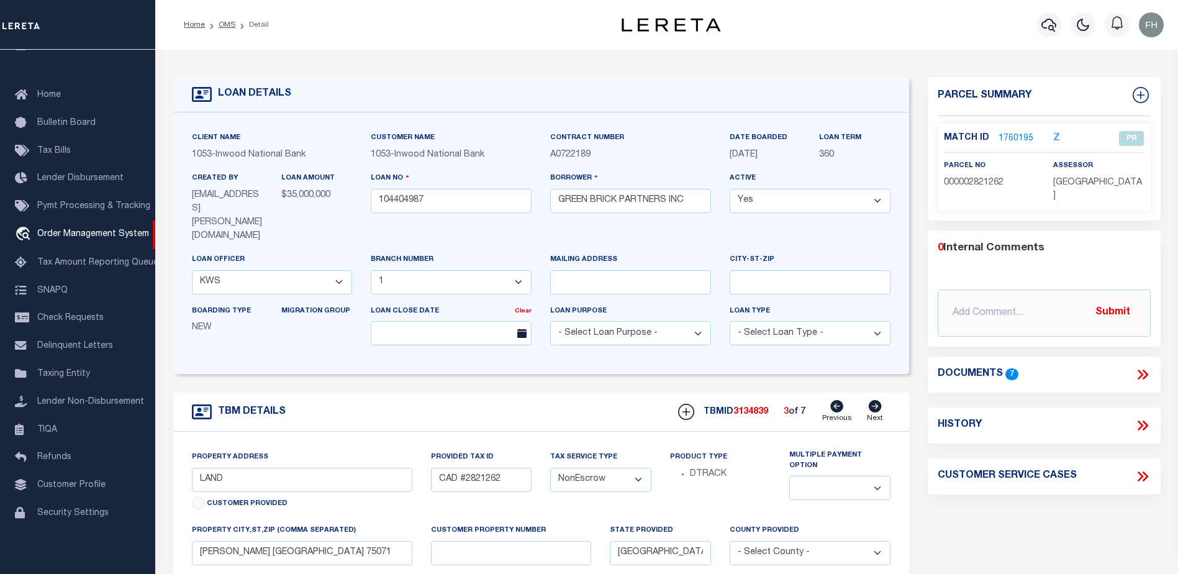
click at [1013, 137] on link "1760195" at bounding box center [1016, 138] width 35 height 13
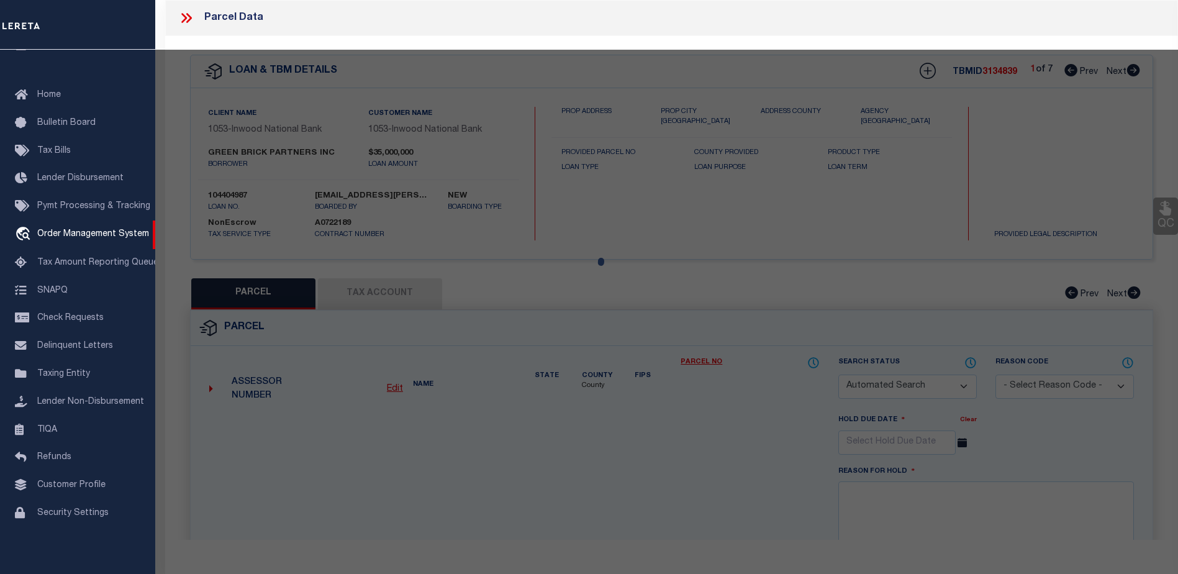
checkbox input "false"
select select "PR"
type input "Jen [US_STATE] 22 LLC"
select select
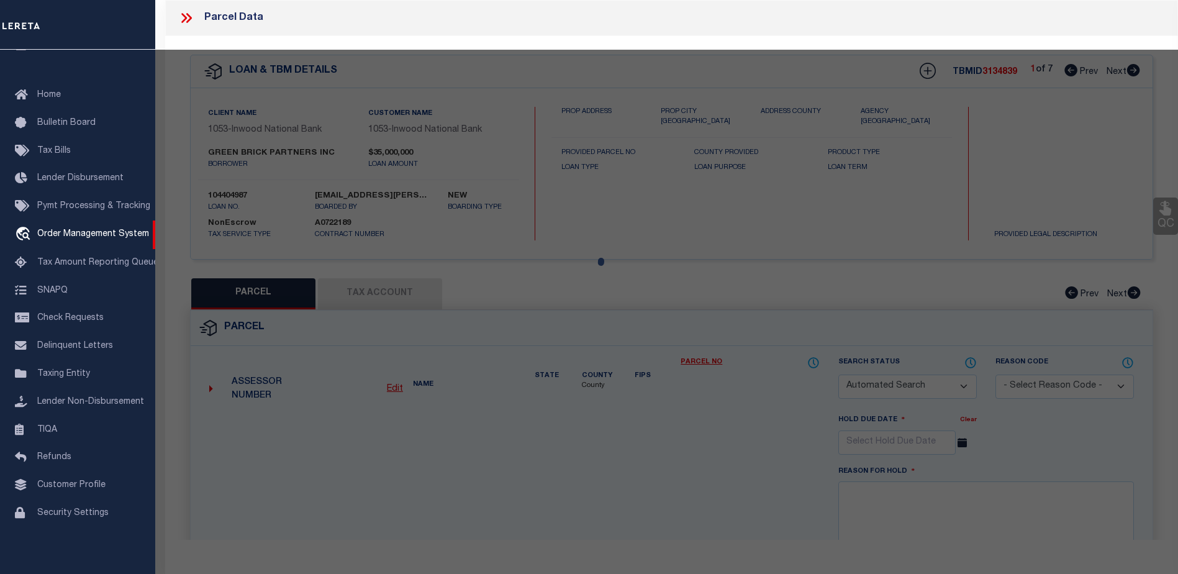
type input "LAND"
type input "[PERSON_NAME], [GEOGRAPHIC_DATA]"
type textarea "ABS A0450 [PERSON_NAME] SURVEY, SHEET 1, TRACT 16, 96.0969 ACRES"
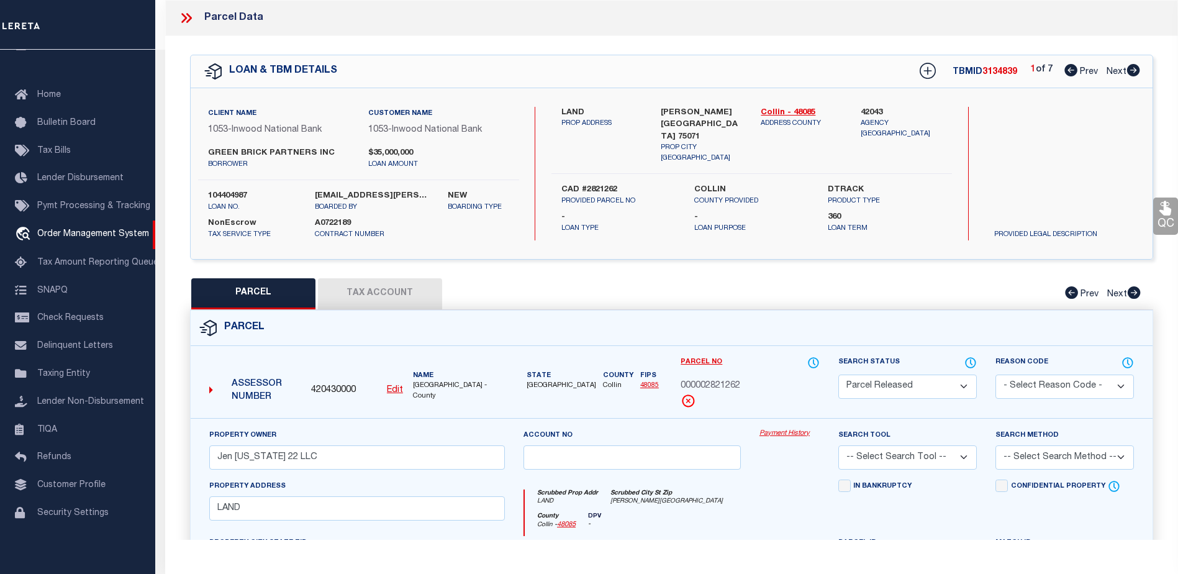
click at [796, 431] on link "Payment History" at bounding box center [790, 434] width 60 height 11
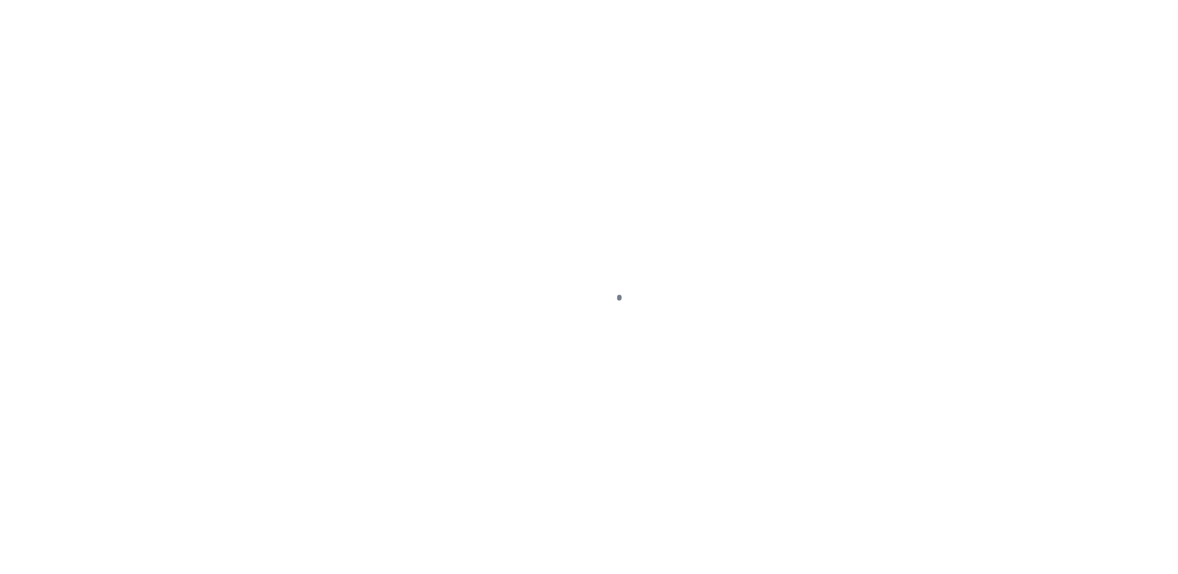
select select "250"
select select "91"
select select "NonEscrow"
type input "CAD #2542717"
select select
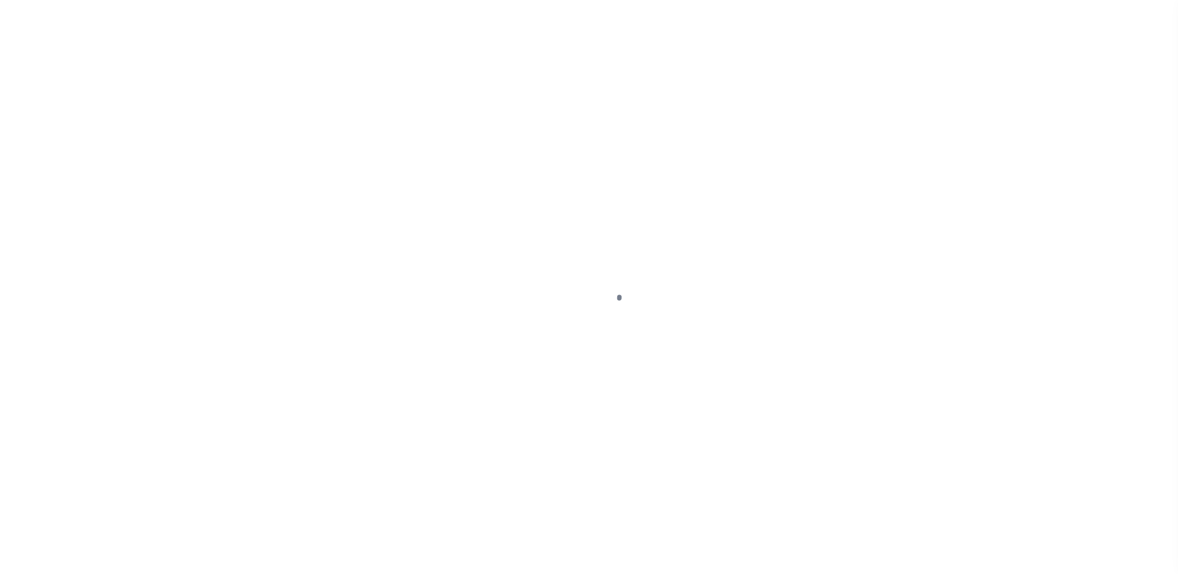
select select
